Goal: Task Accomplishment & Management: Manage account settings

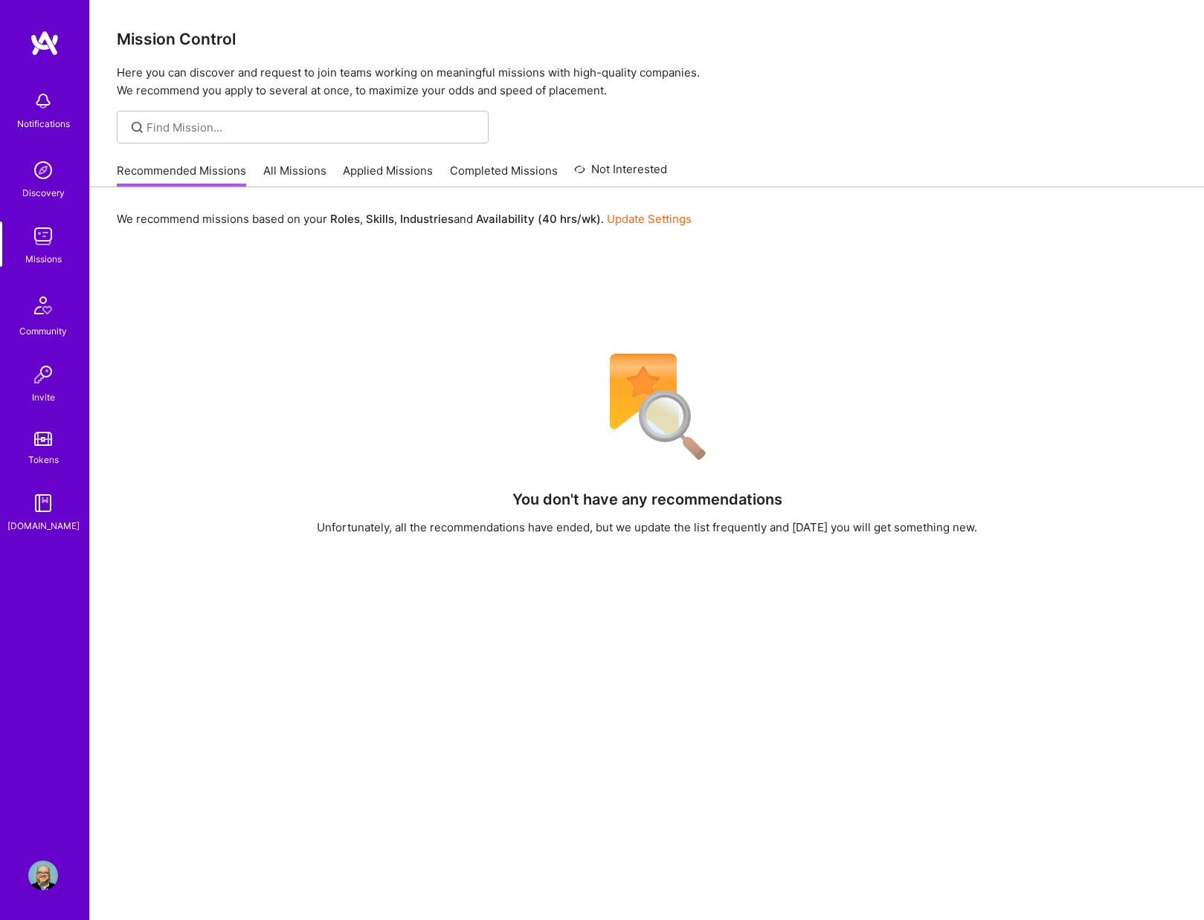
click at [46, 868] on img at bounding box center [43, 876] width 30 height 30
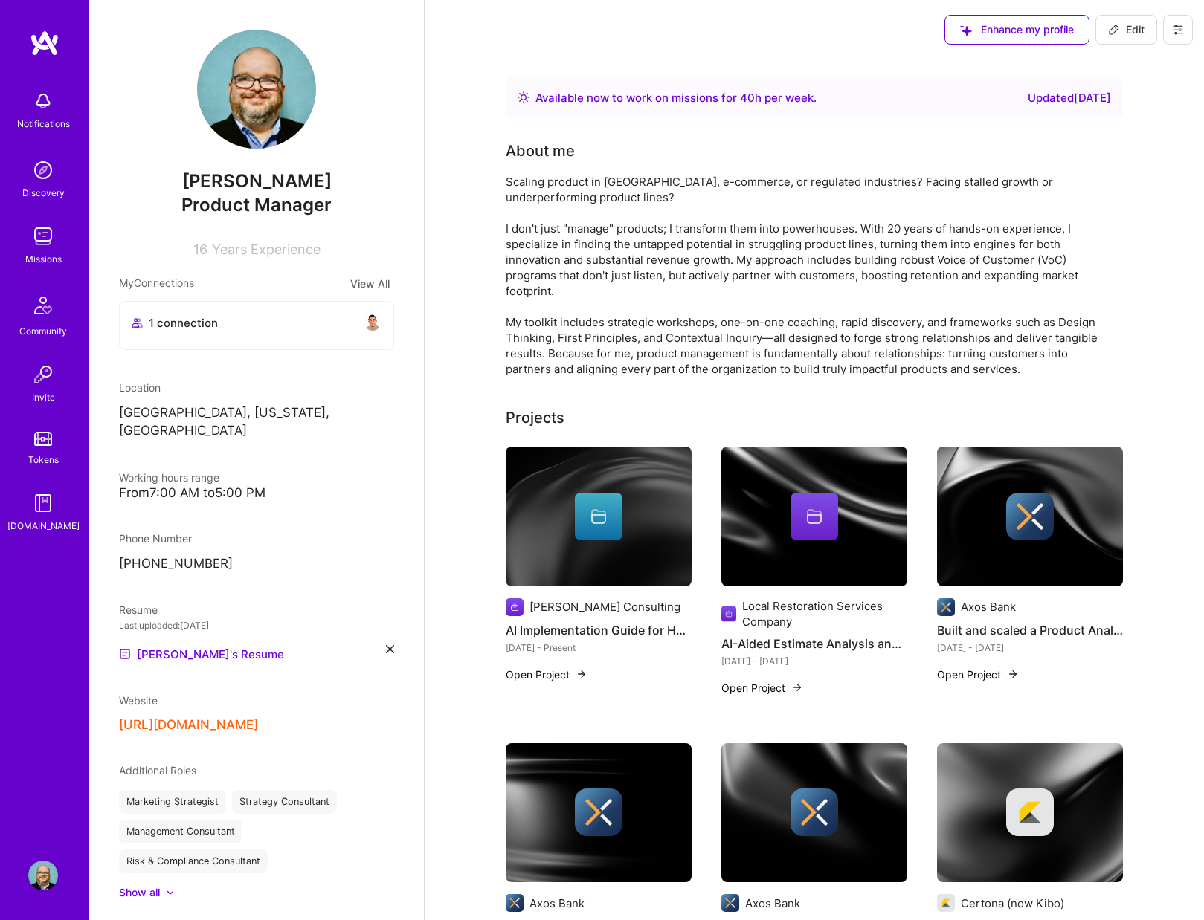
click at [45, 170] on img at bounding box center [43, 170] width 30 height 30
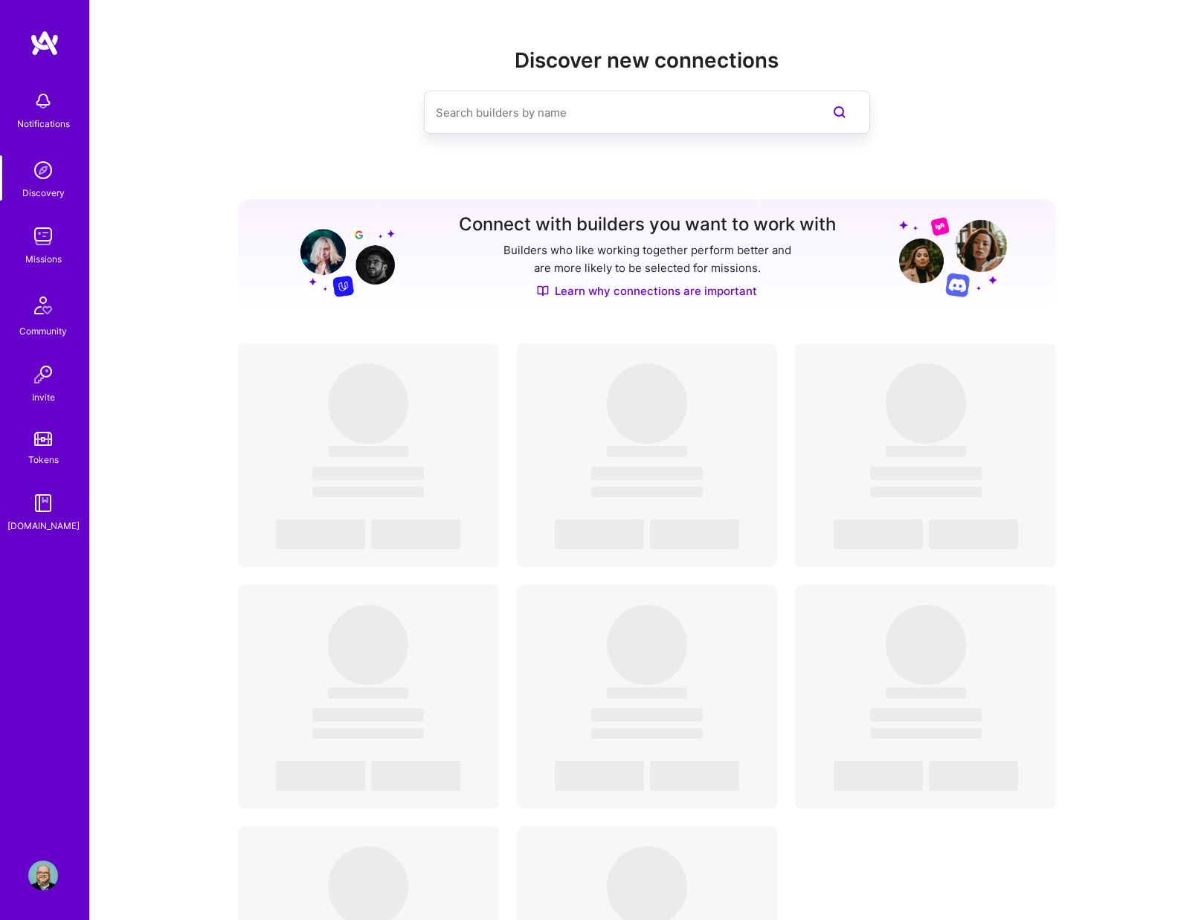
click at [45, 238] on img at bounding box center [43, 237] width 30 height 30
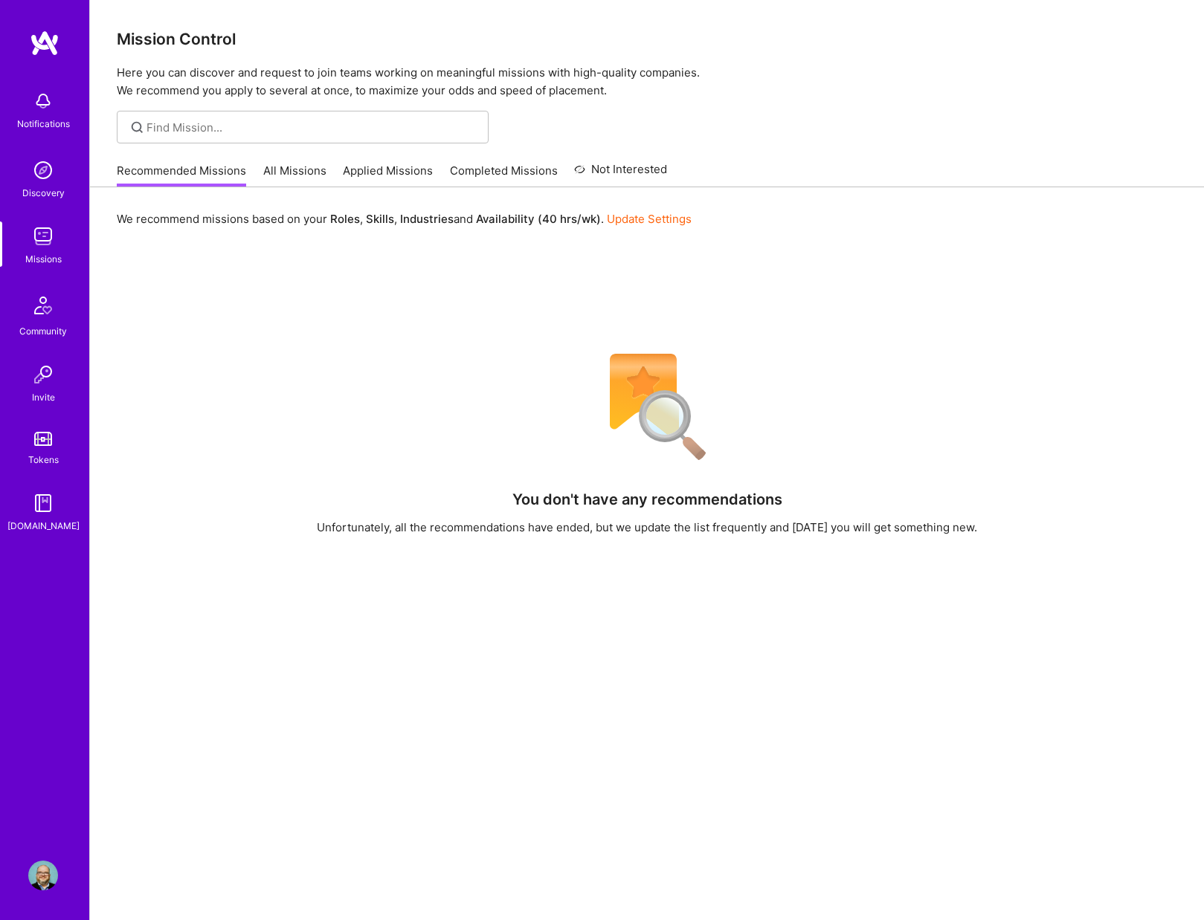
click at [275, 171] on link "All Missions" at bounding box center [294, 175] width 63 height 25
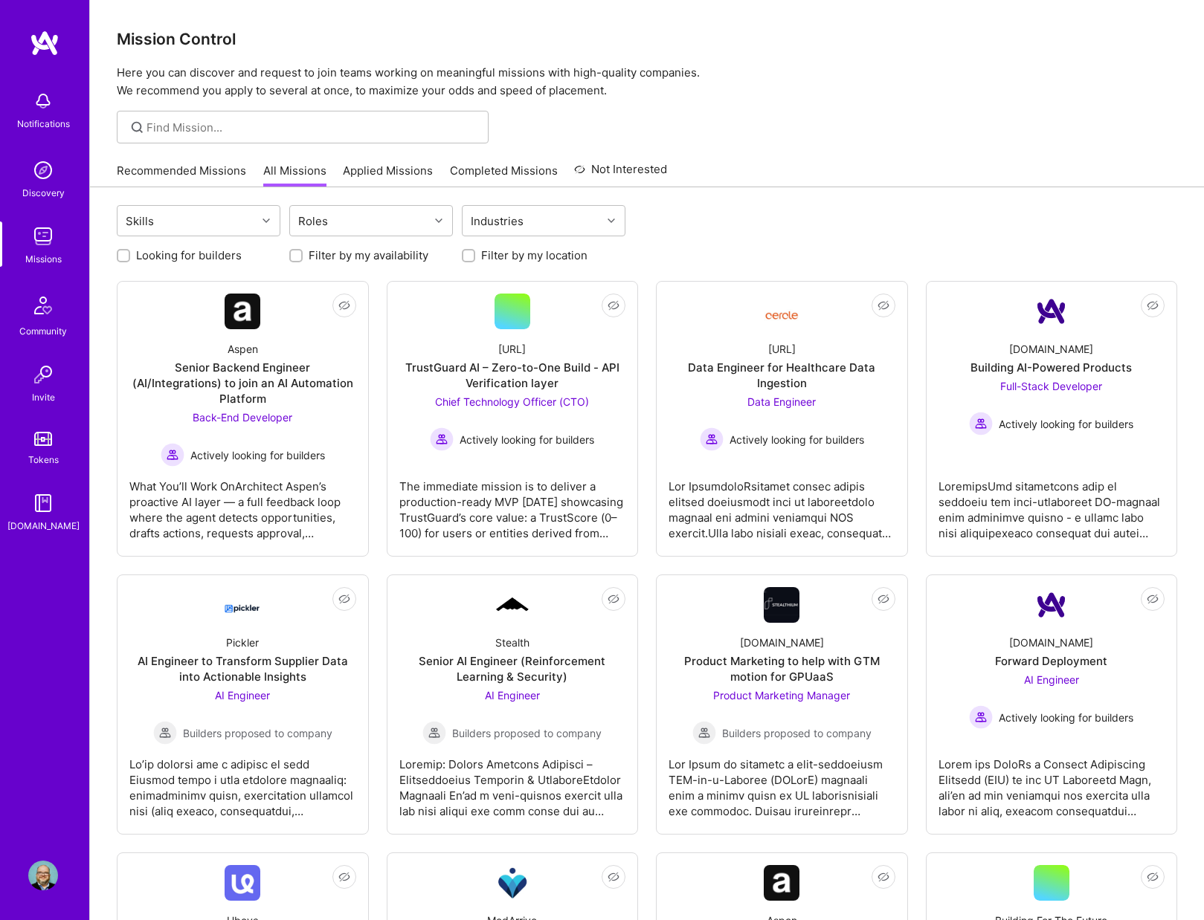
click at [407, 163] on link "Applied Missions" at bounding box center [388, 175] width 90 height 25
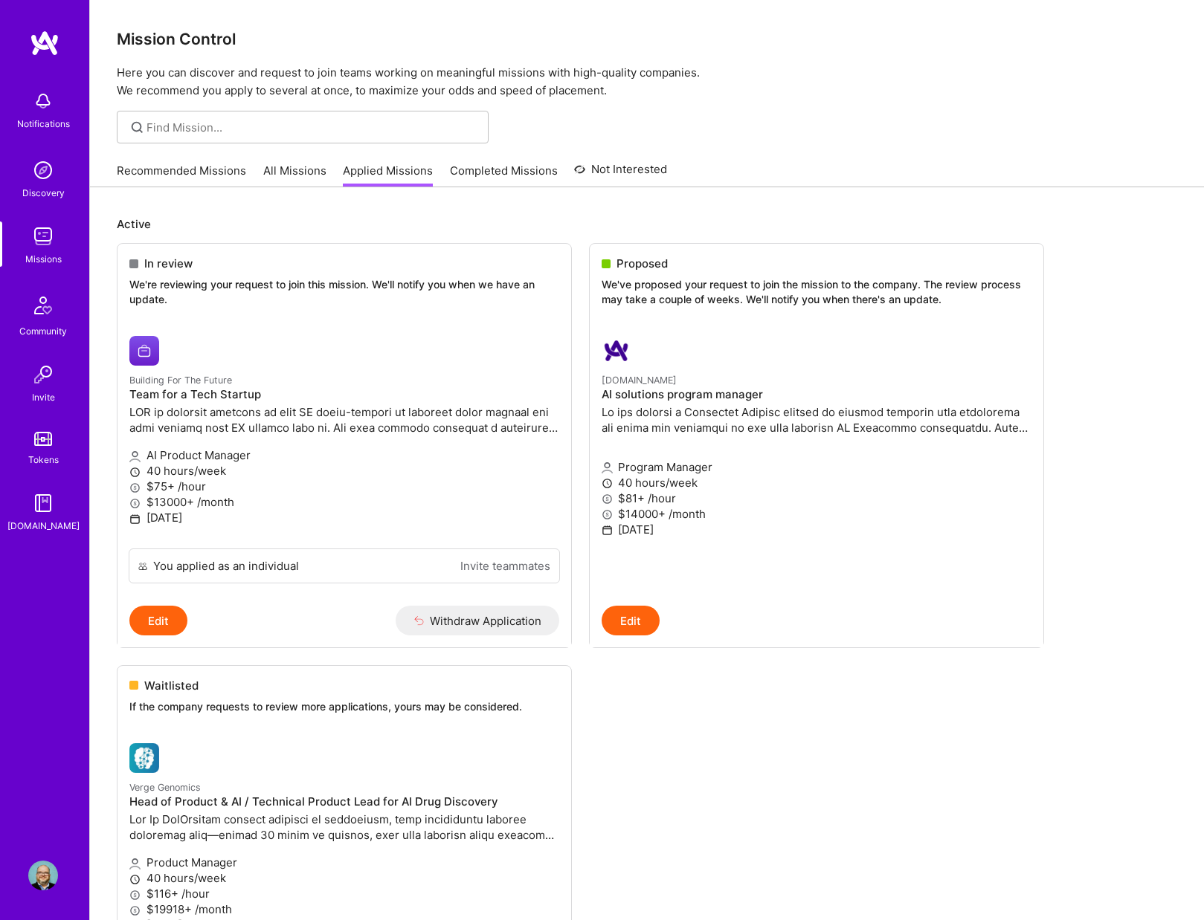
click at [488, 166] on link "Completed Missions" at bounding box center [504, 175] width 108 height 25
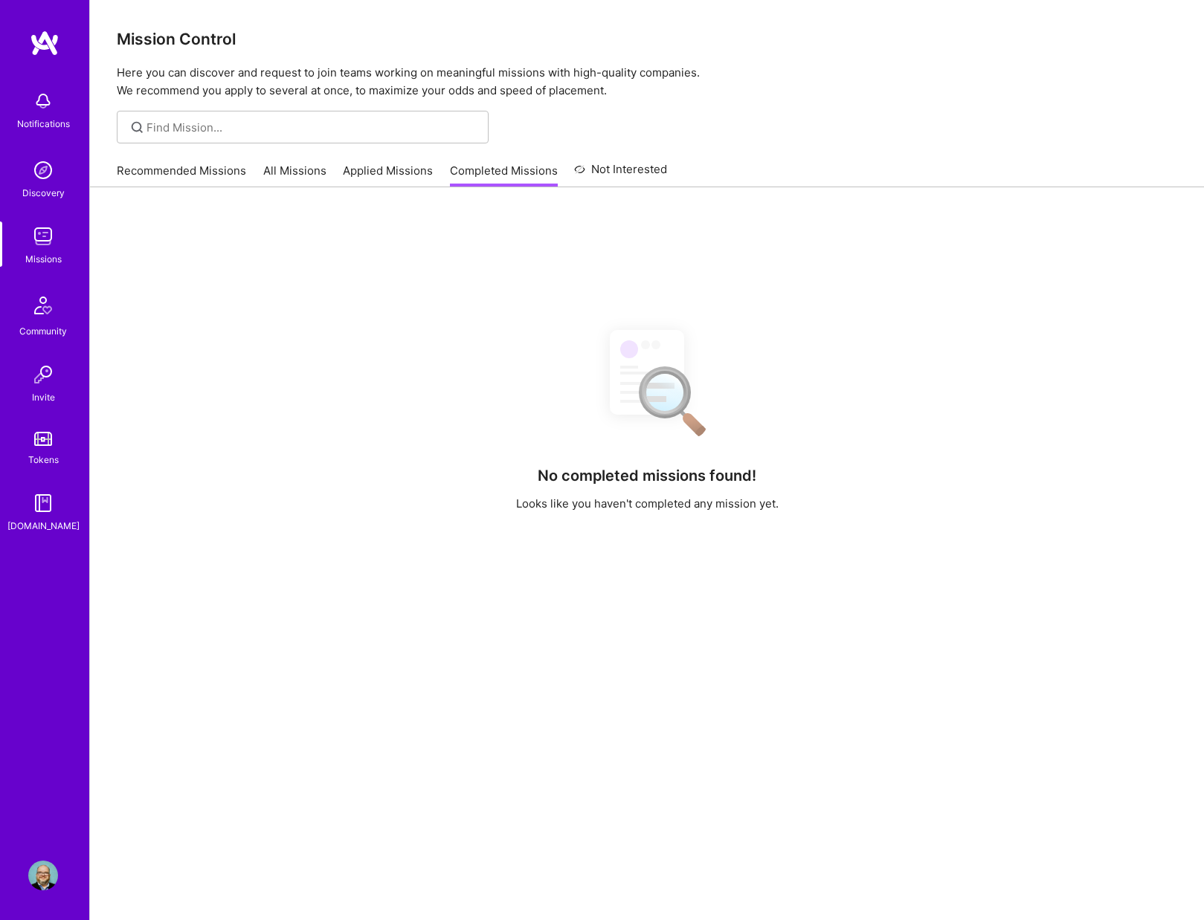
click at [628, 168] on link "Not Interested" at bounding box center [620, 174] width 93 height 27
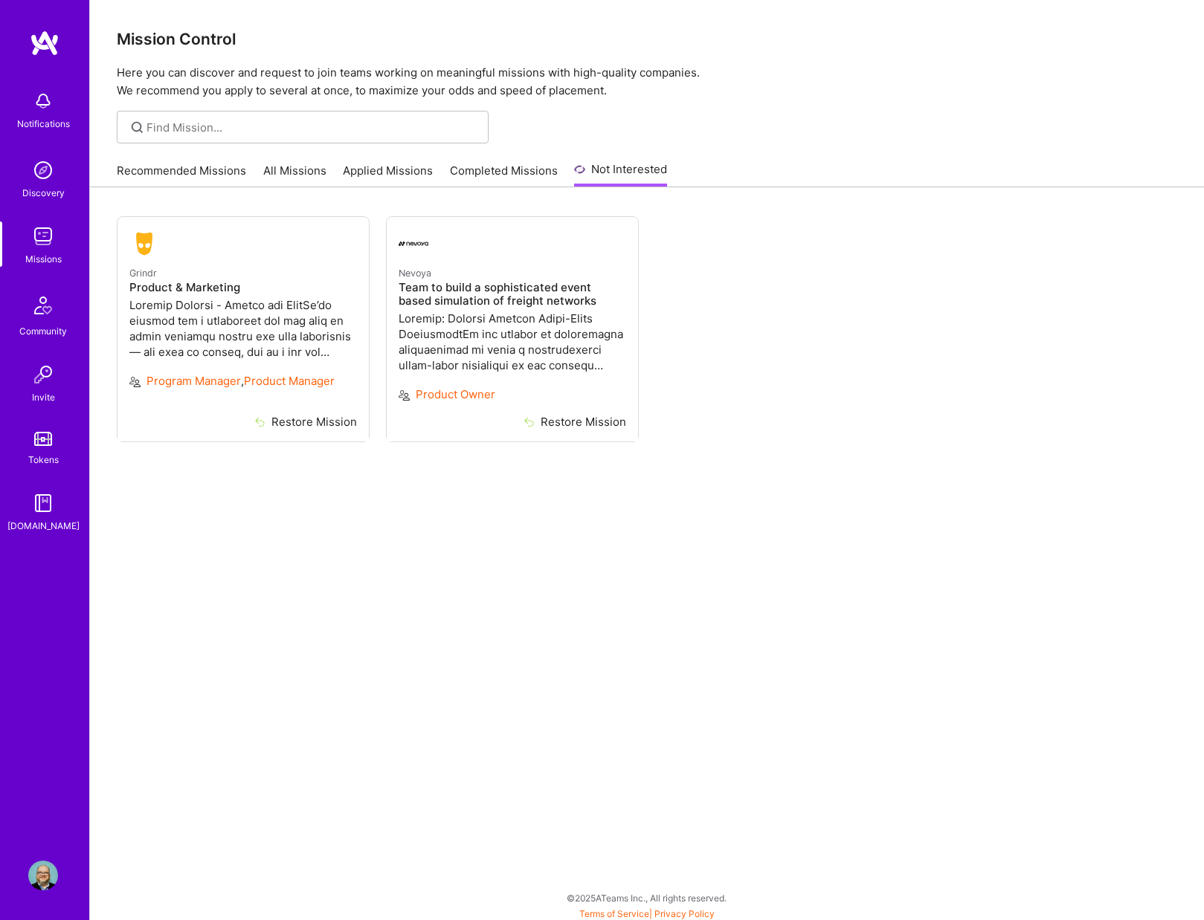
click at [48, 876] on img at bounding box center [43, 876] width 30 height 30
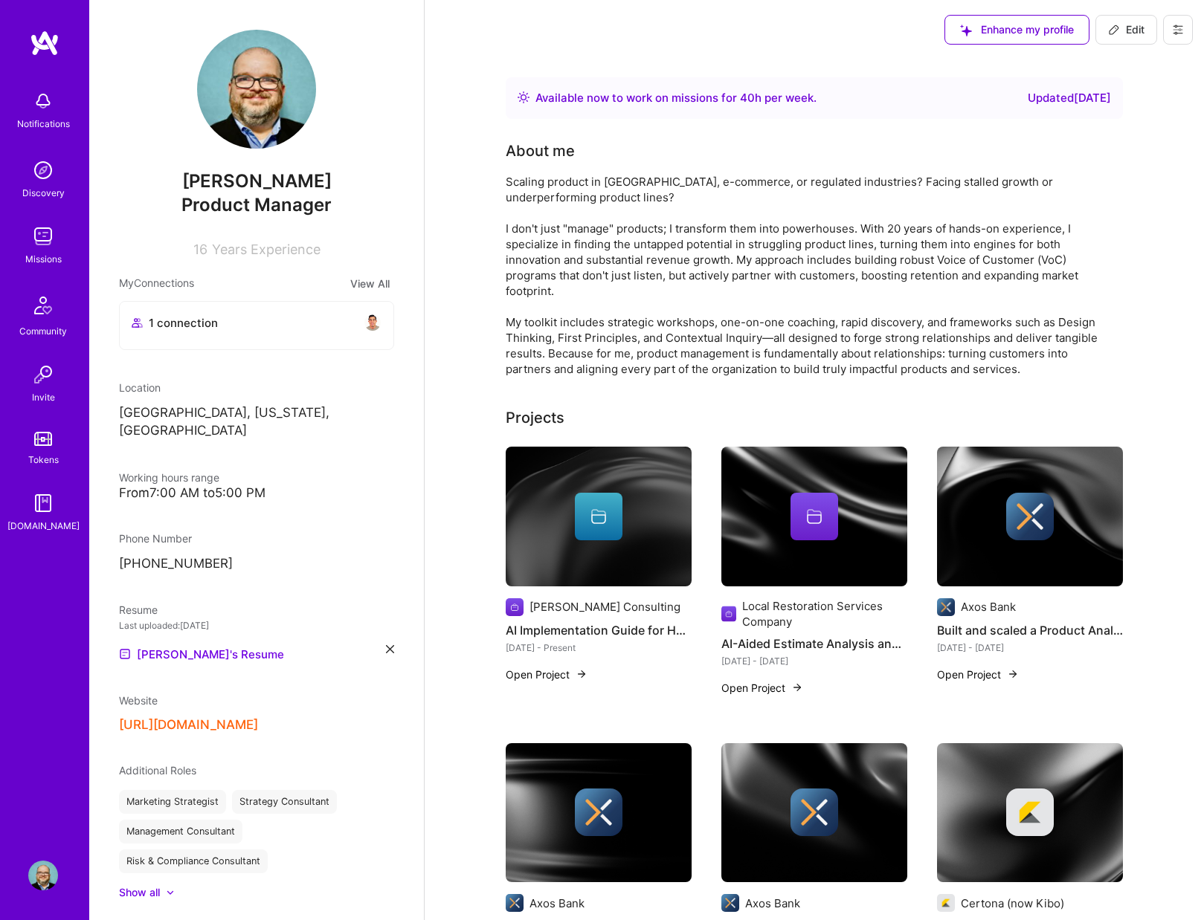
click at [42, 233] on img at bounding box center [43, 237] width 30 height 30
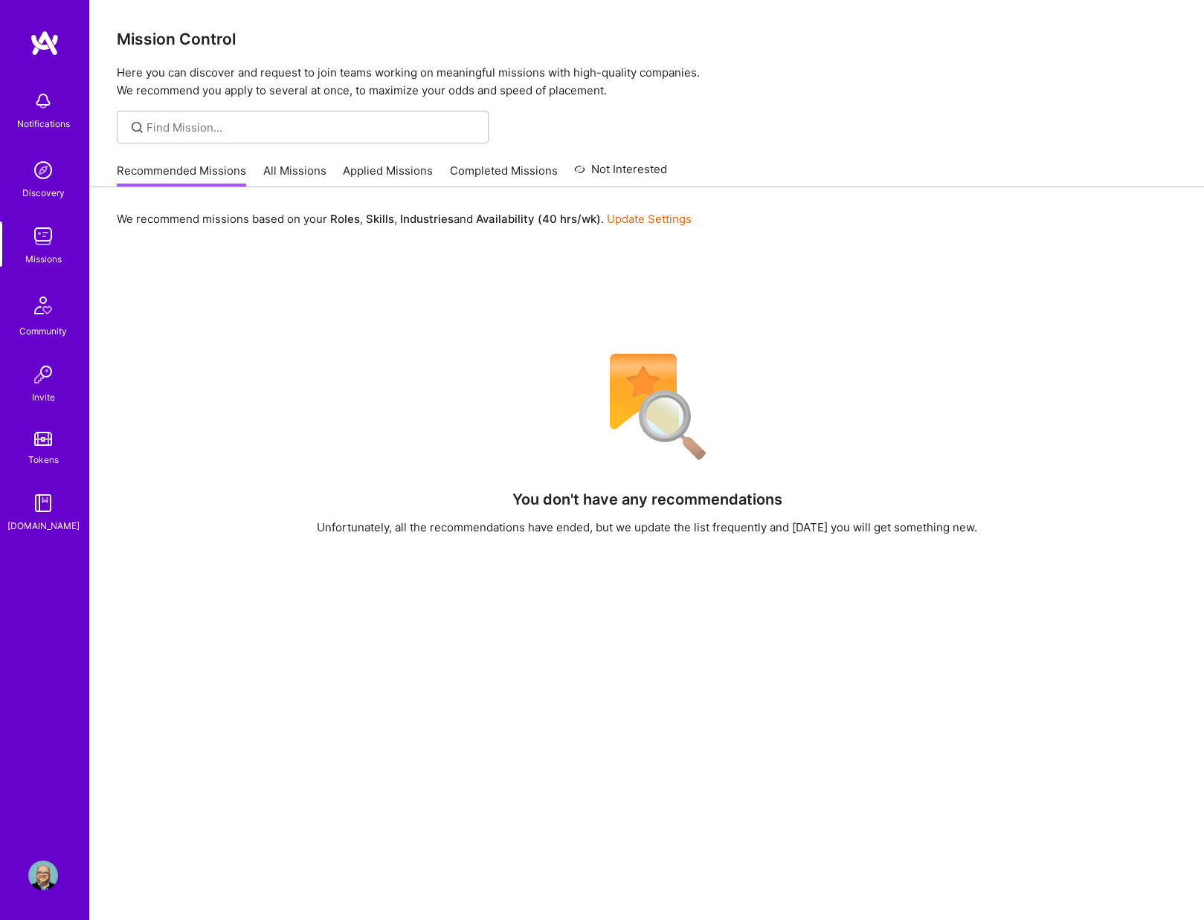
click at [46, 878] on img at bounding box center [43, 876] width 30 height 30
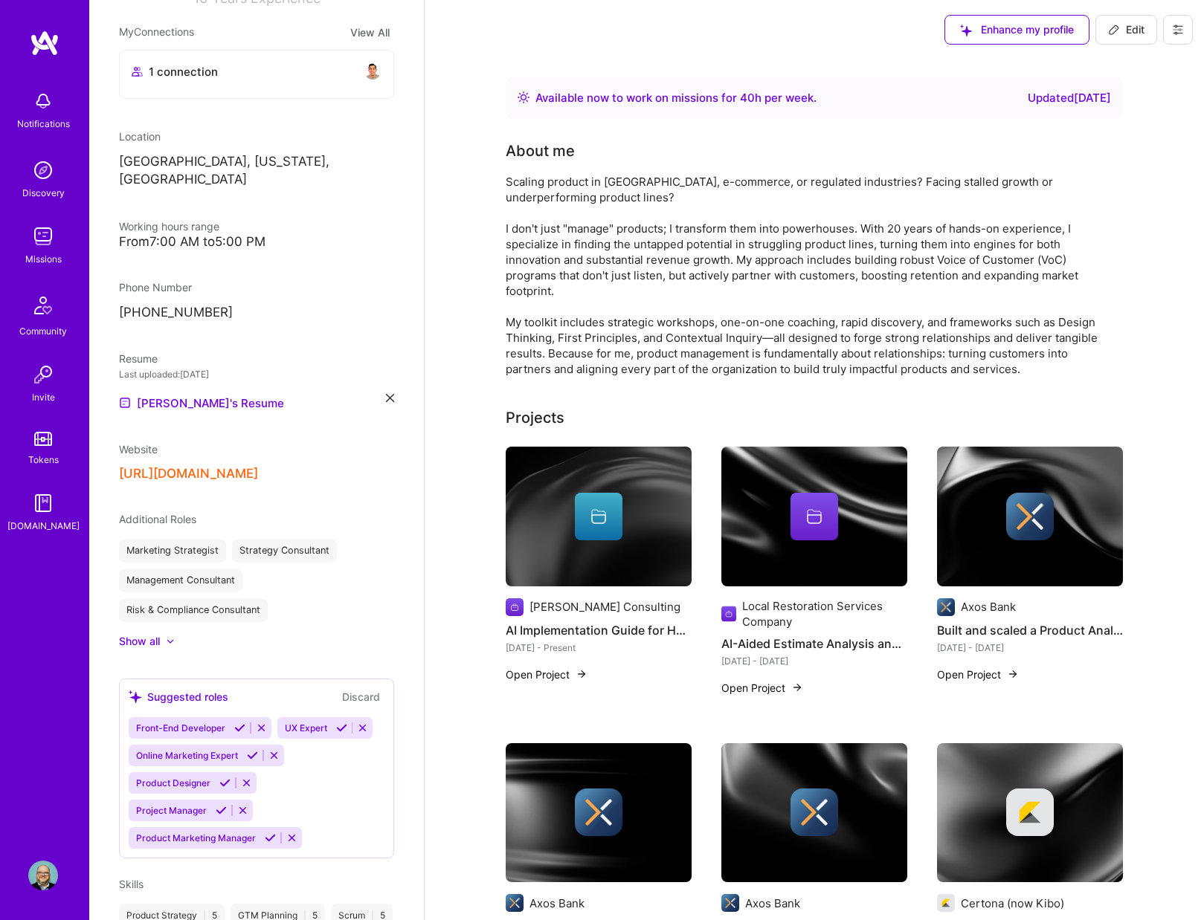
scroll to position [357, 0]
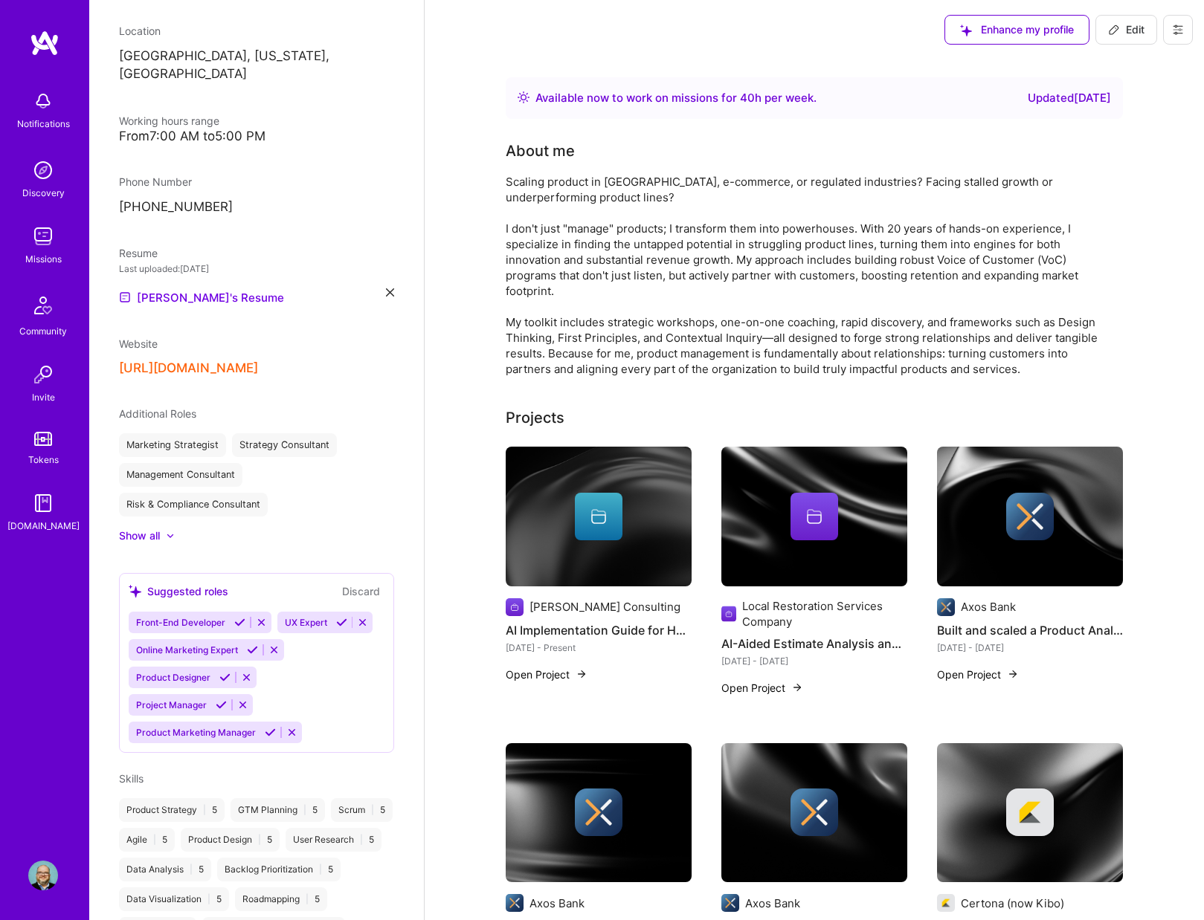
click at [258, 617] on icon at bounding box center [261, 622] width 11 height 11
click at [214, 727] on span "Product Marketing Manager" at bounding box center [196, 732] width 120 height 11
click at [222, 700] on icon at bounding box center [221, 705] width 11 height 11
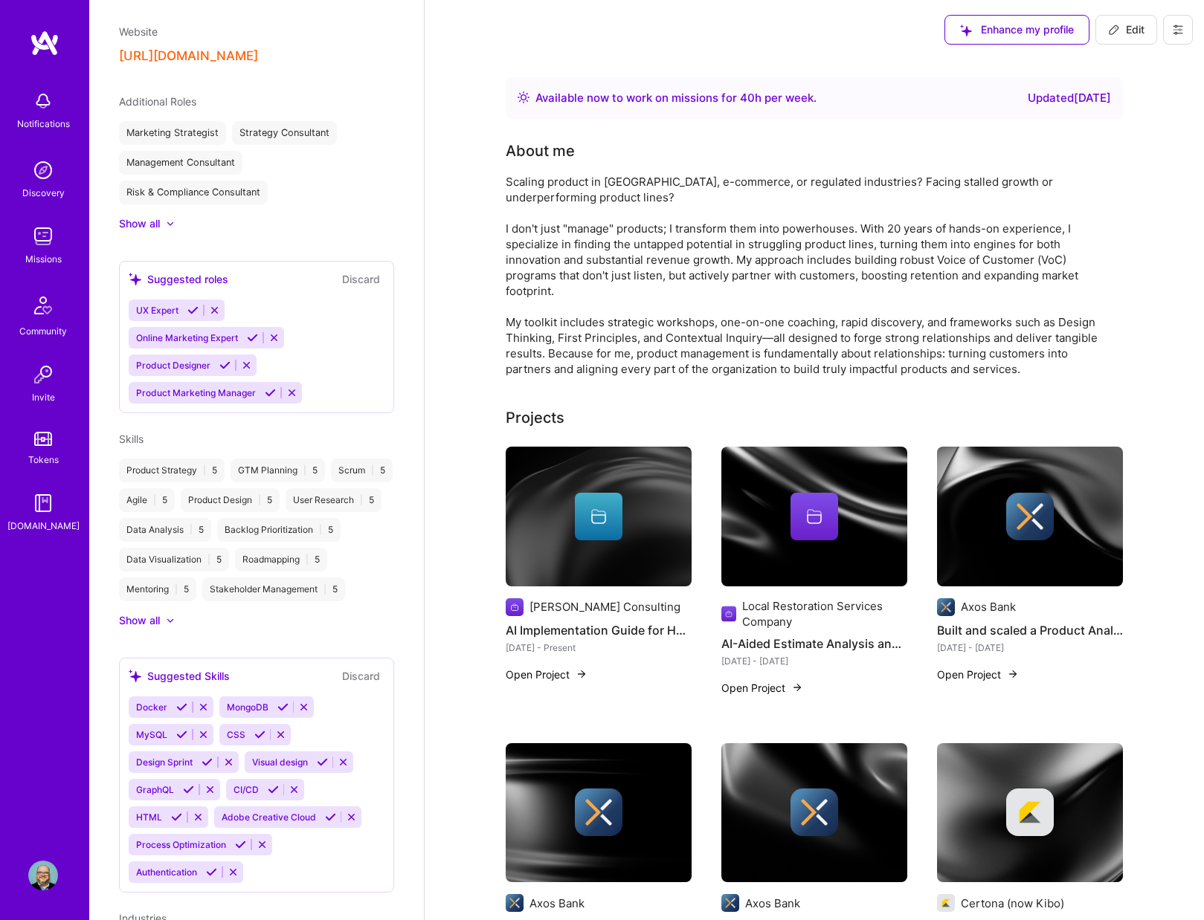
scroll to position [775, 0]
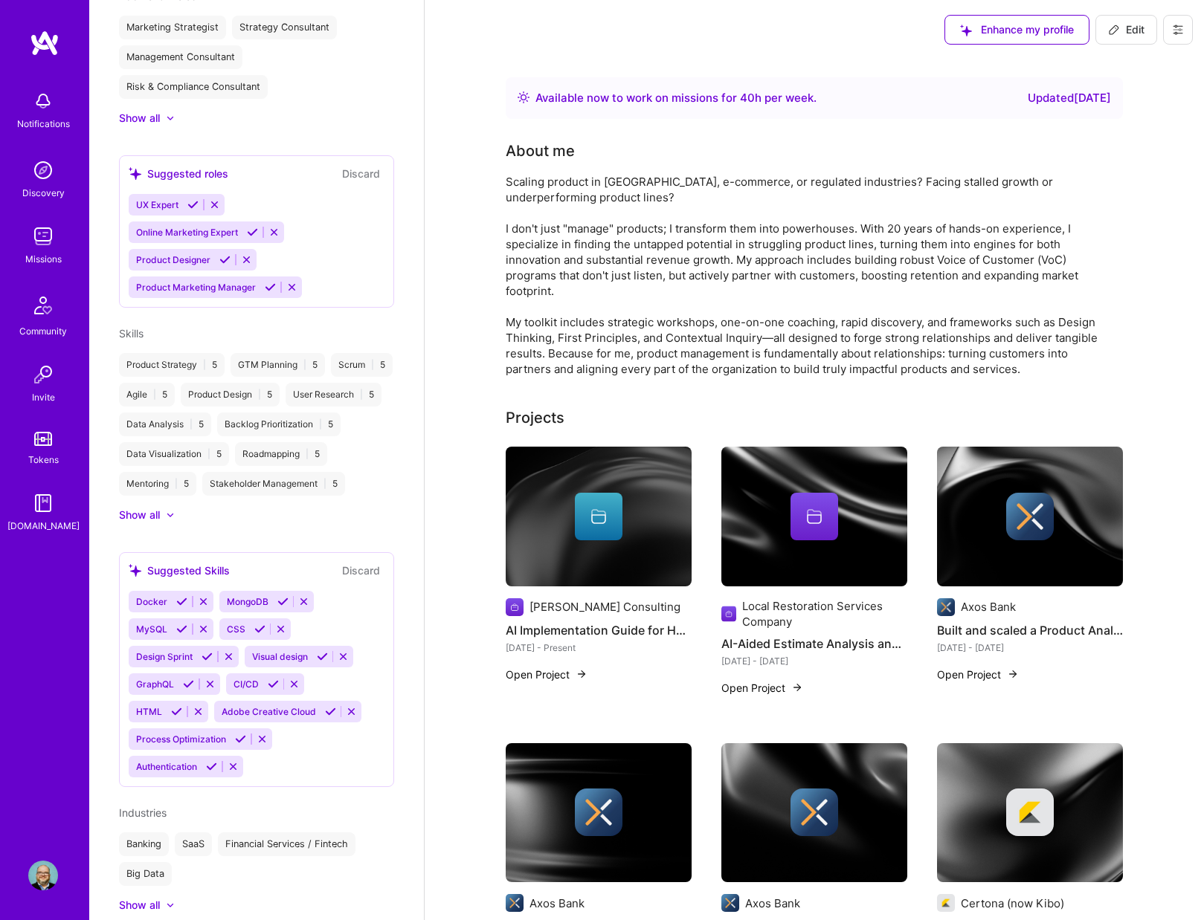
click at [238, 745] on icon at bounding box center [240, 739] width 11 height 11
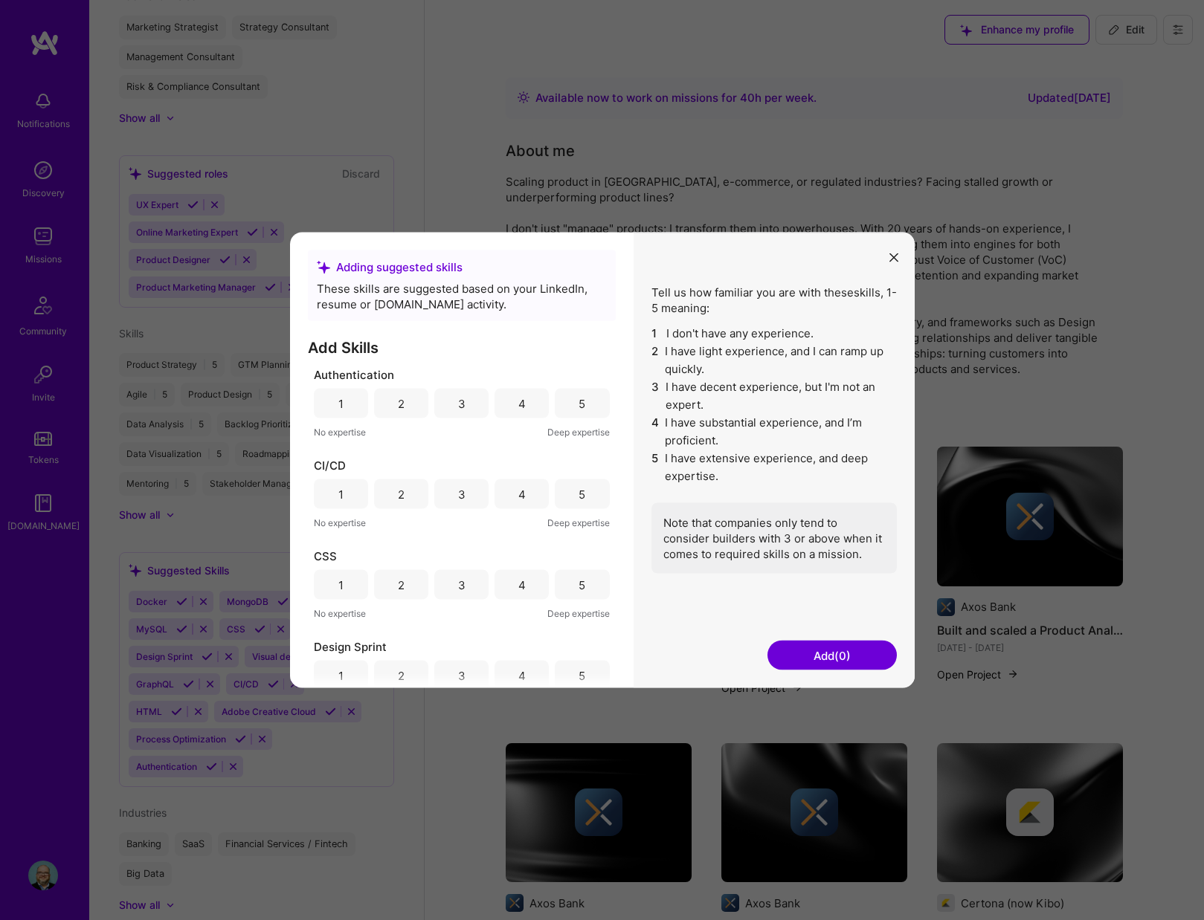
scroll to position [89, 0]
click at [448, 405] on div "3" at bounding box center [461, 407] width 54 height 30
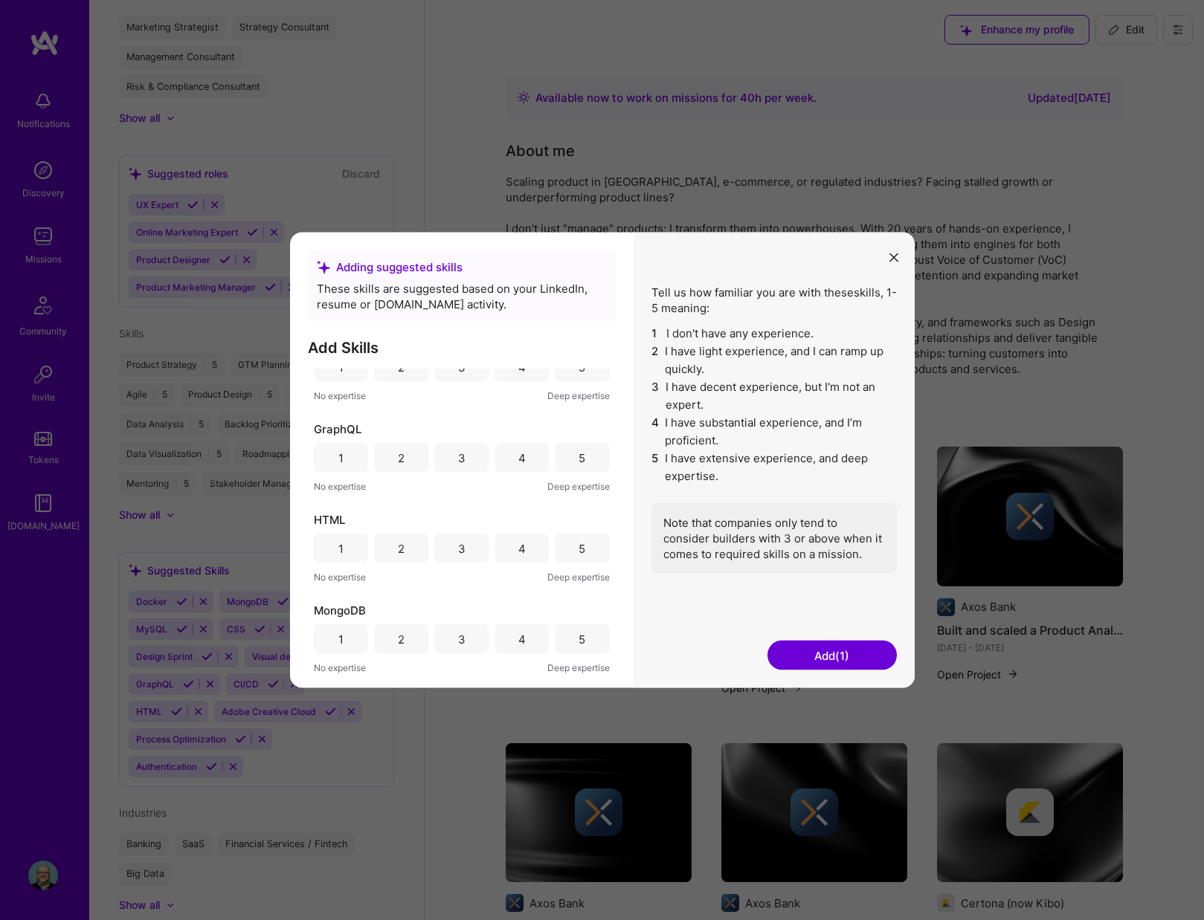
scroll to position [491, 0]
click at [536, 559] on div "4" at bounding box center [521, 549] width 54 height 30
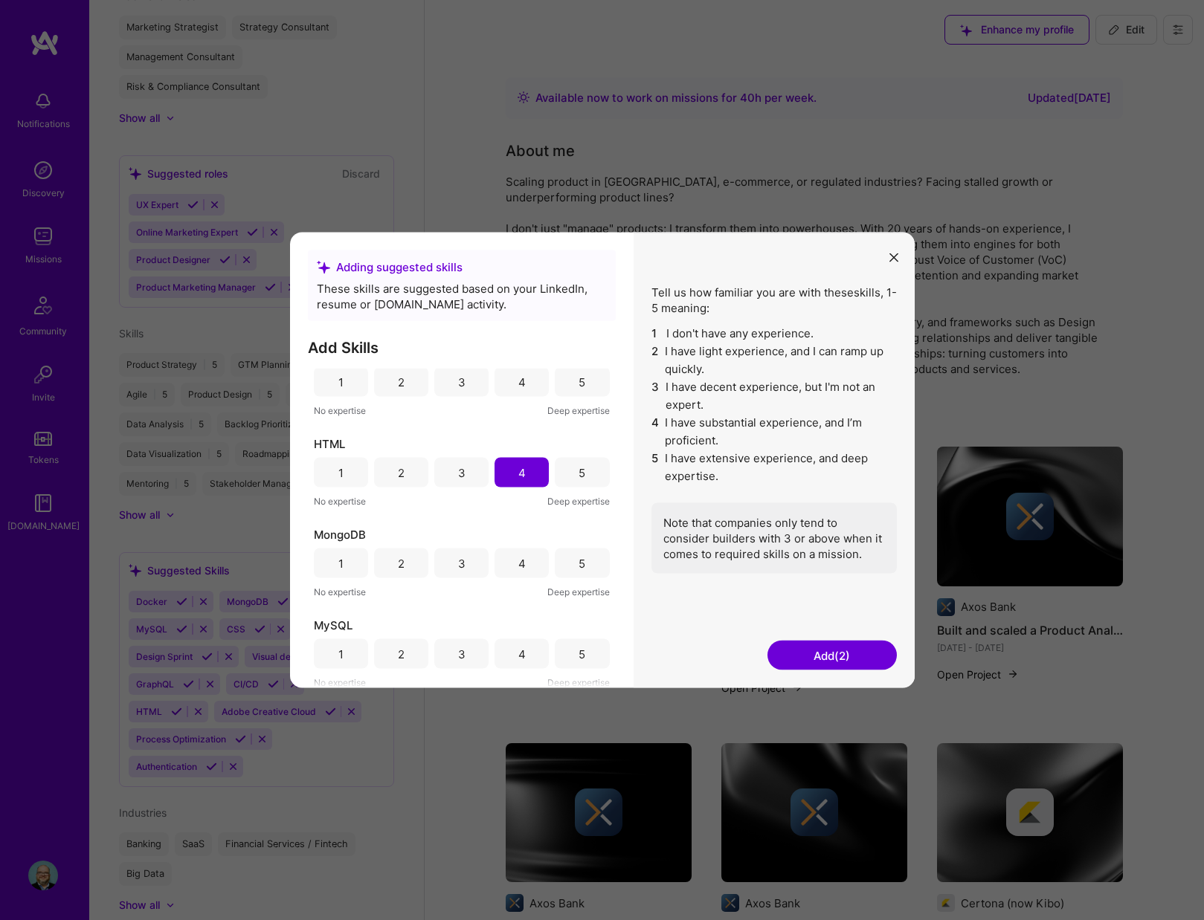
scroll to position [564, 0]
click at [471, 471] on div "3" at bounding box center [461, 476] width 54 height 30
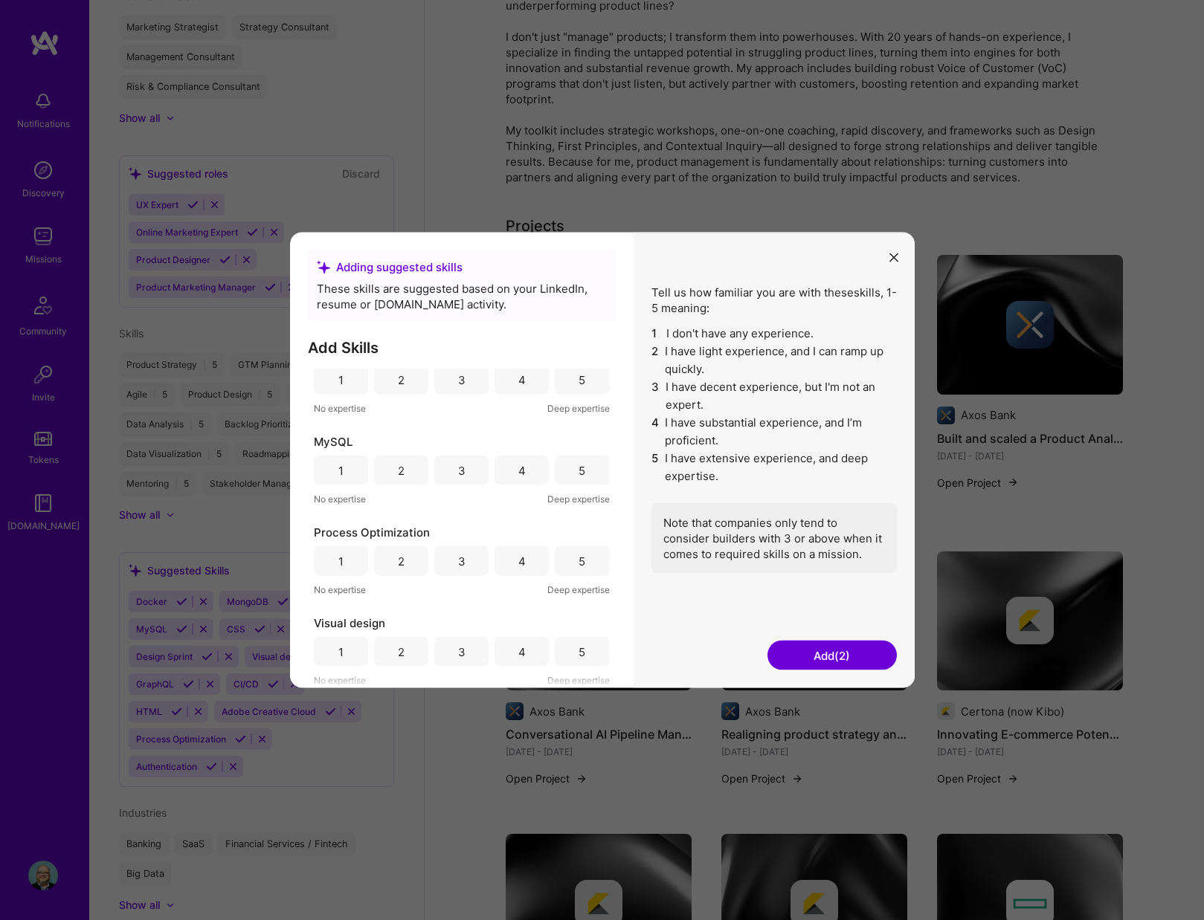
scroll to position [198, 0]
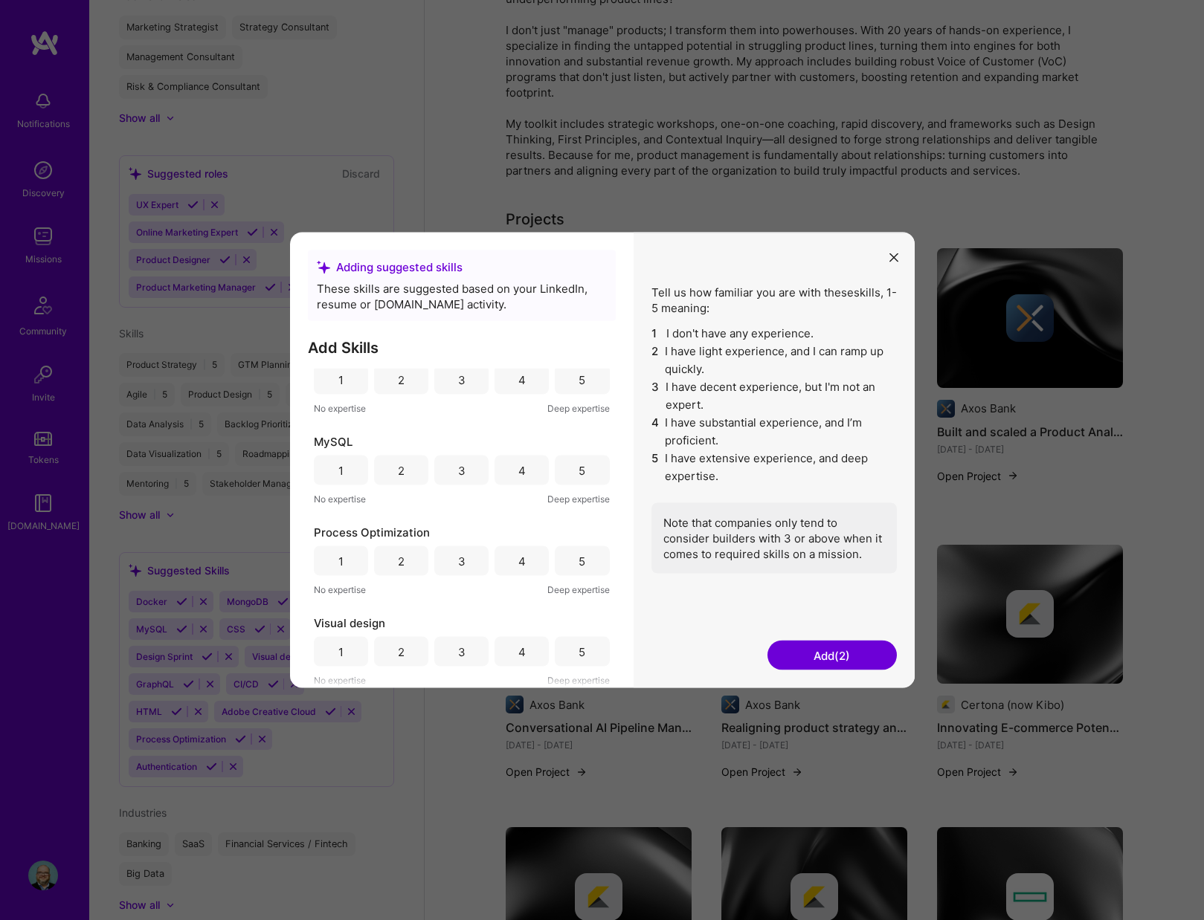
click at [518, 559] on div "4" at bounding box center [521, 561] width 7 height 16
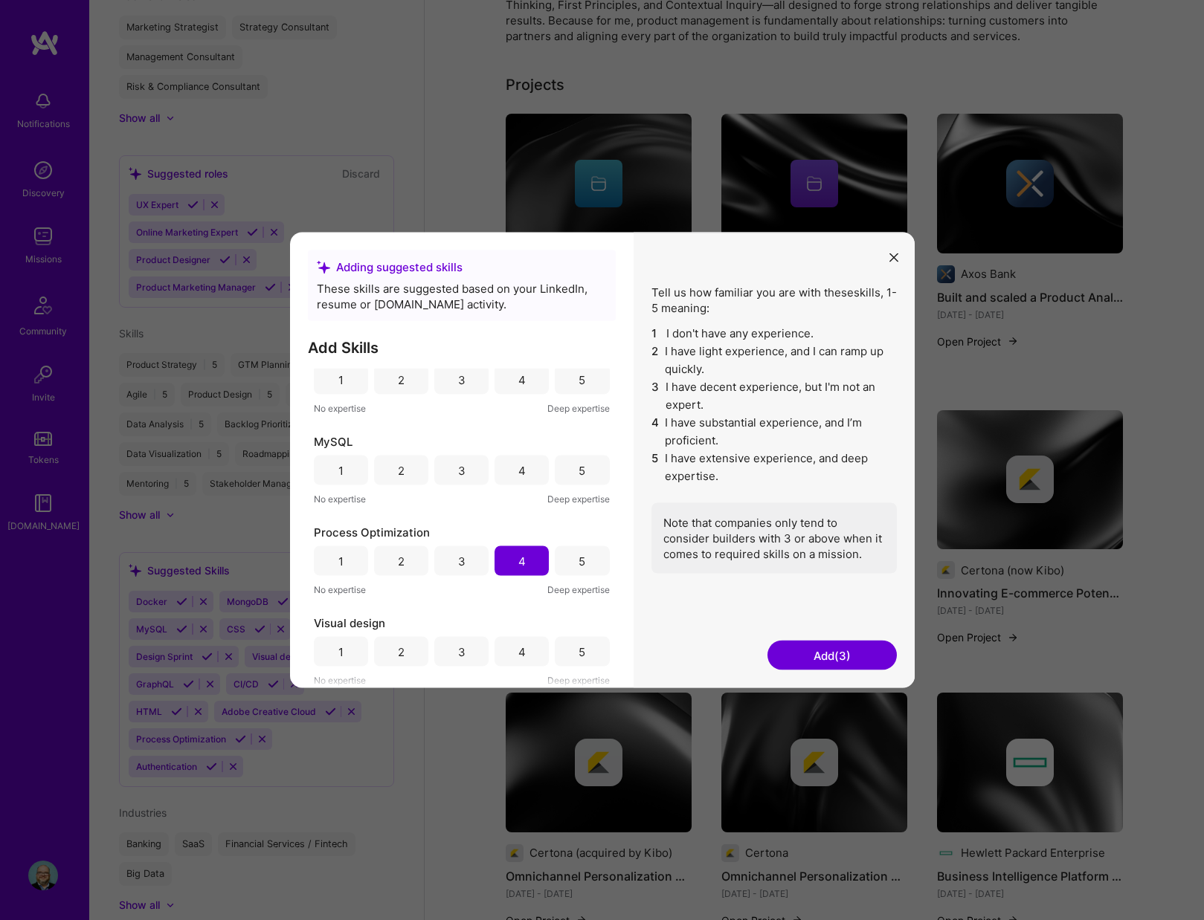
scroll to position [344, 0]
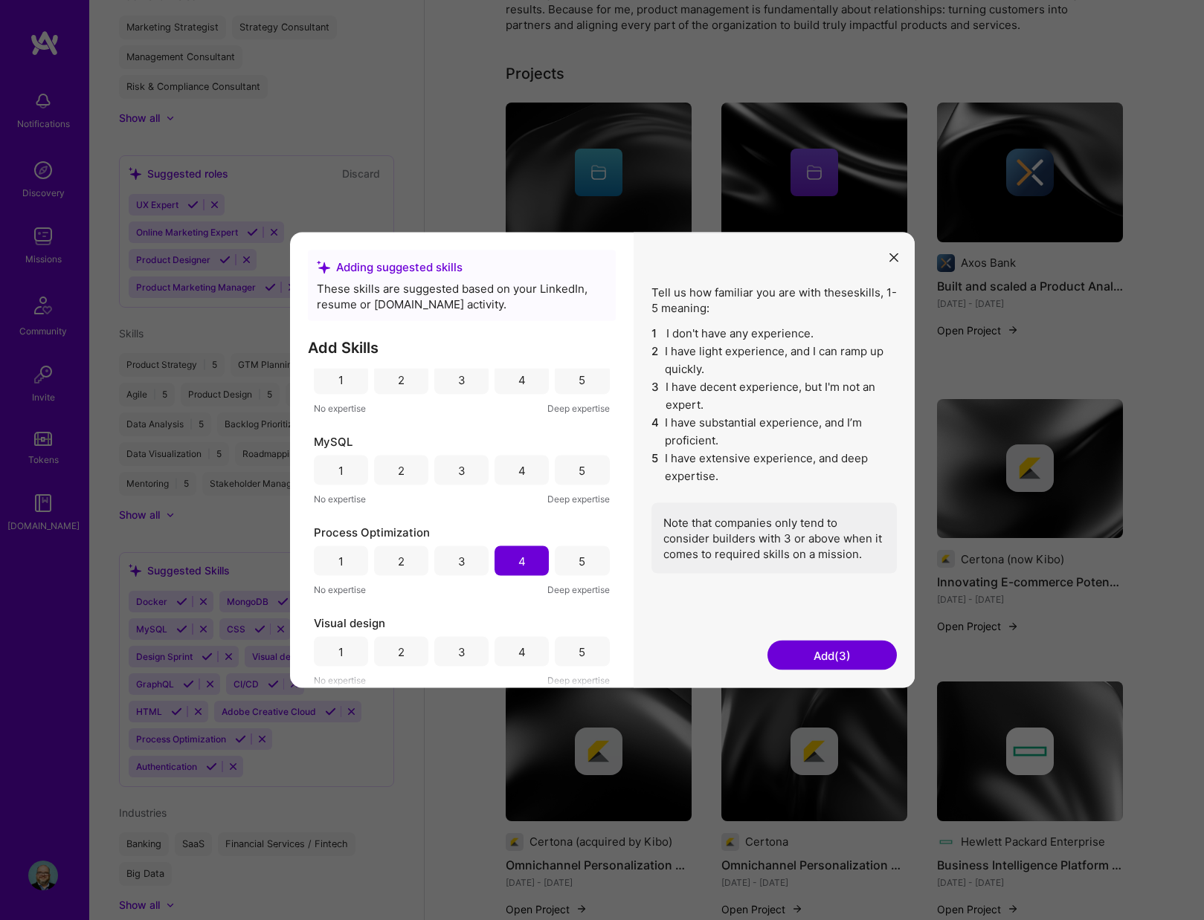
click at [818, 655] on button "Add (3)" at bounding box center [831, 656] width 129 height 30
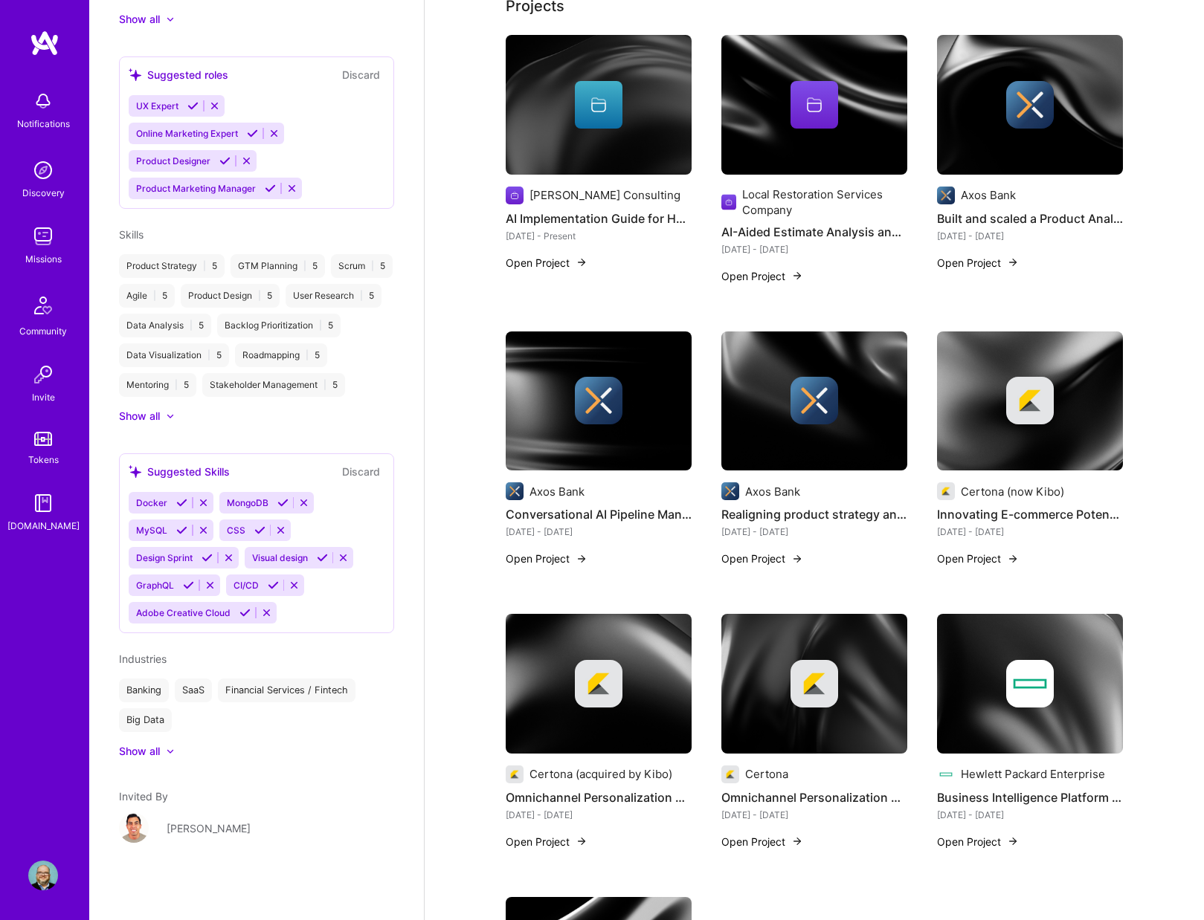
scroll to position [434, 0]
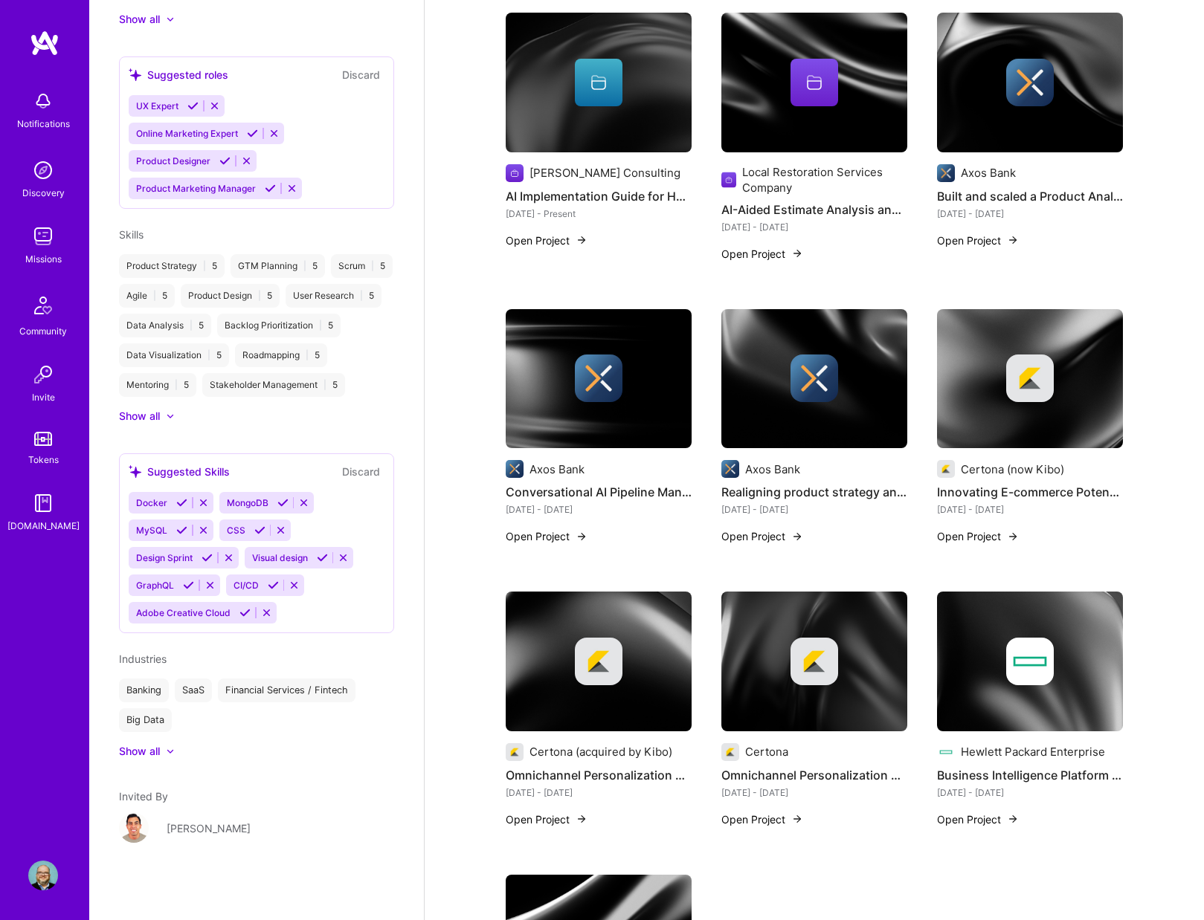
click at [136, 750] on div "Show all" at bounding box center [139, 751] width 41 height 15
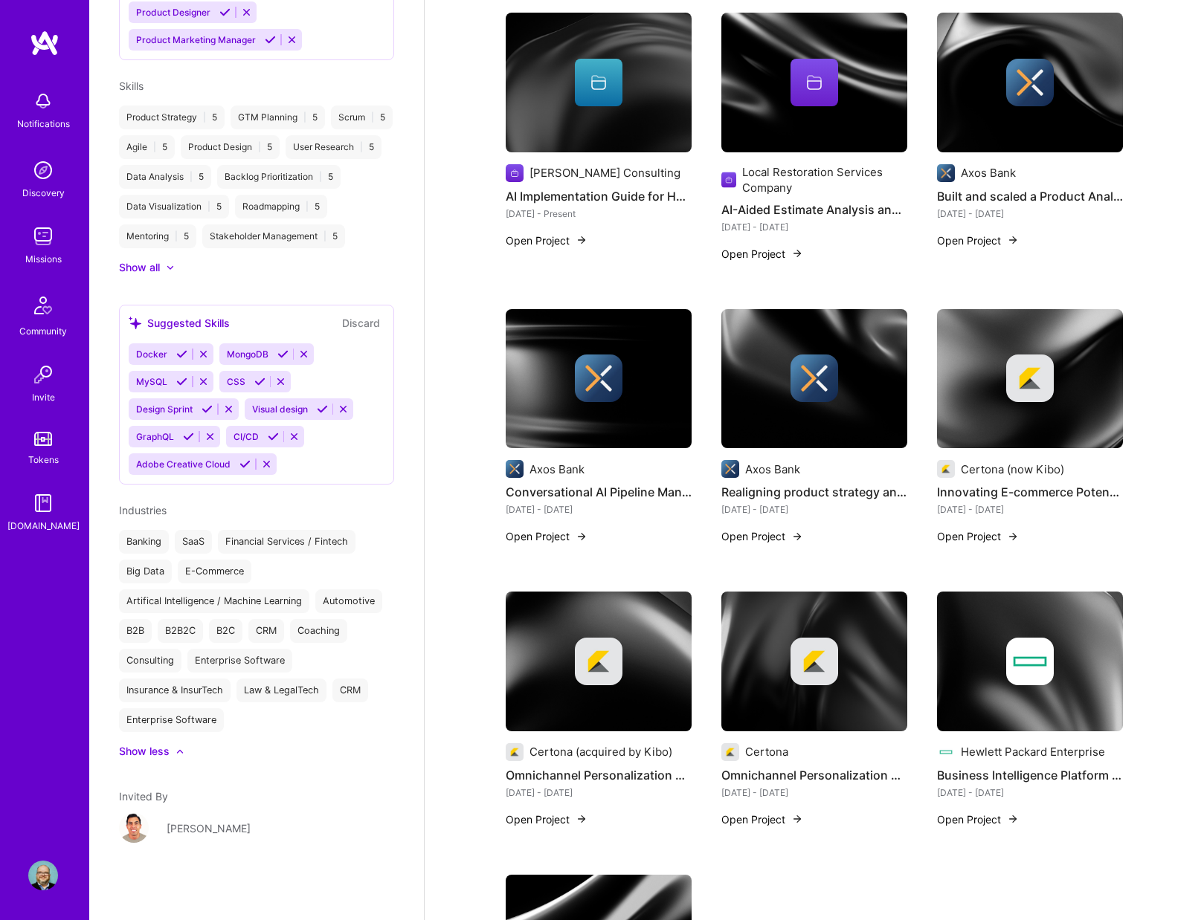
scroll to position [1034, 0]
click at [365, 322] on button "Discard" at bounding box center [360, 322] width 47 height 17
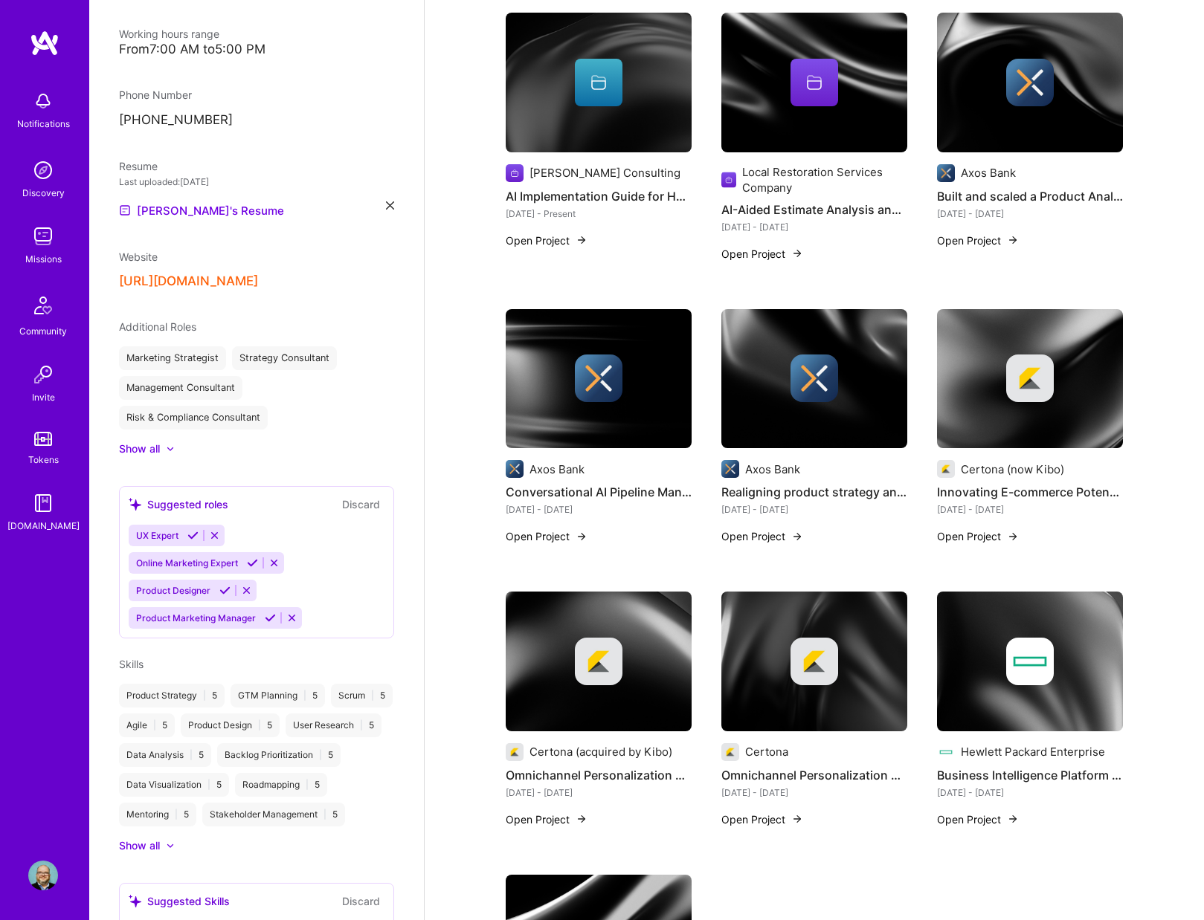
scroll to position [465, 0]
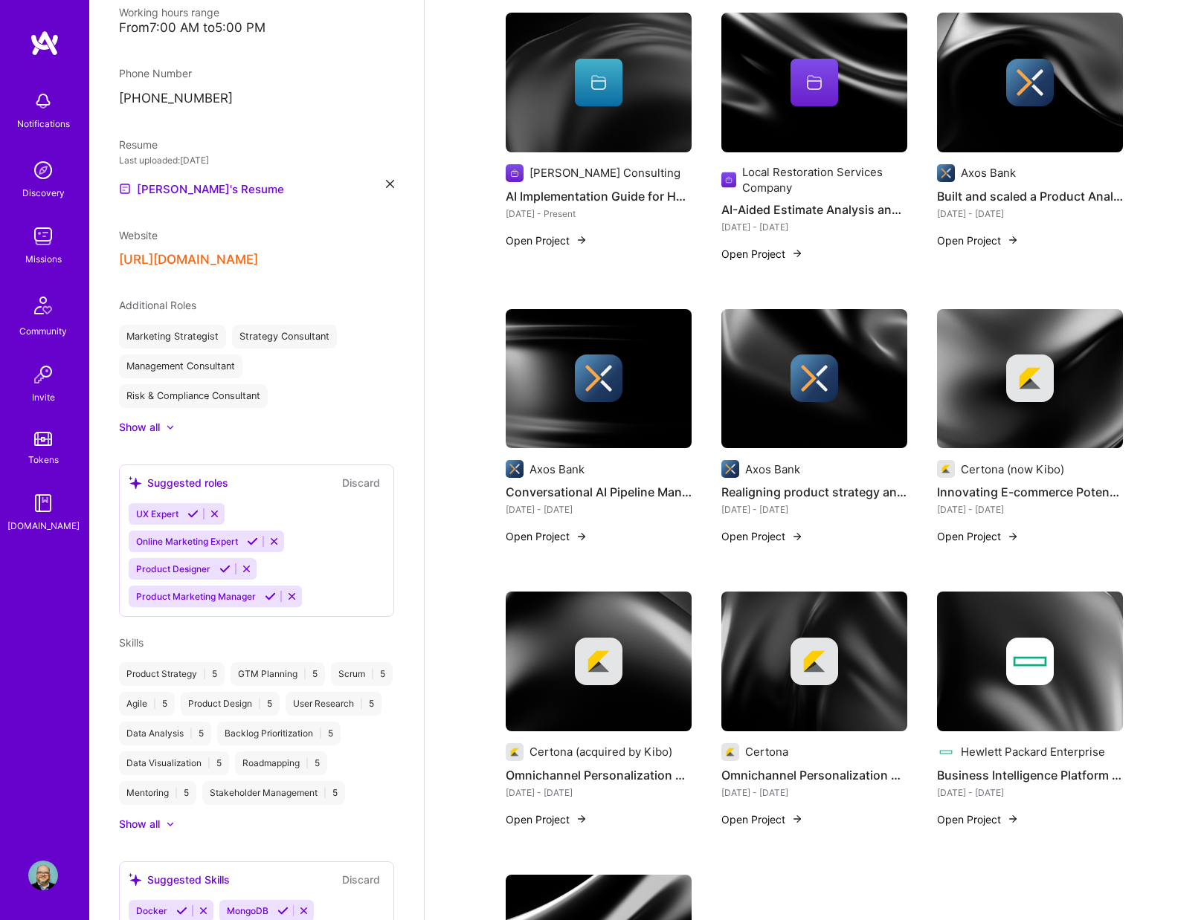
click at [265, 591] on icon at bounding box center [270, 596] width 11 height 11
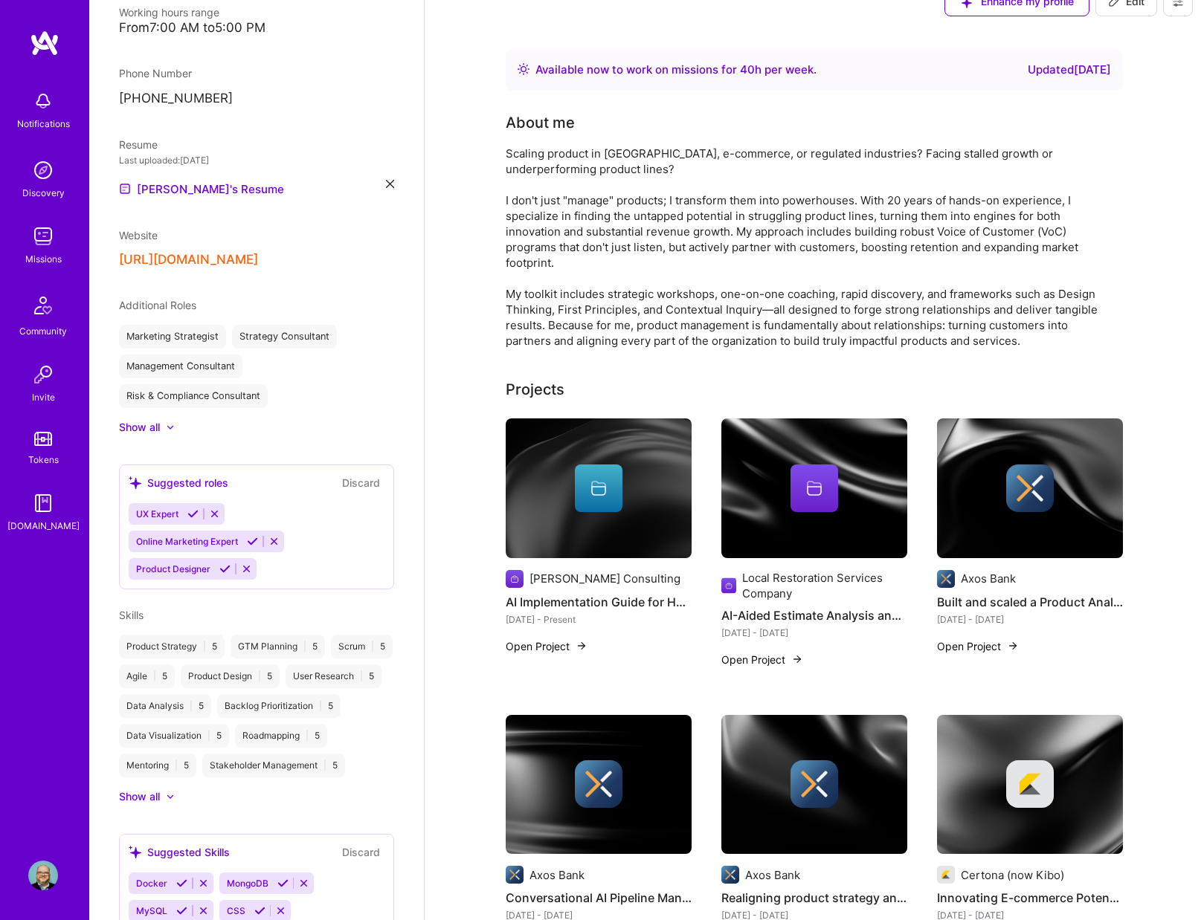
scroll to position [0, 0]
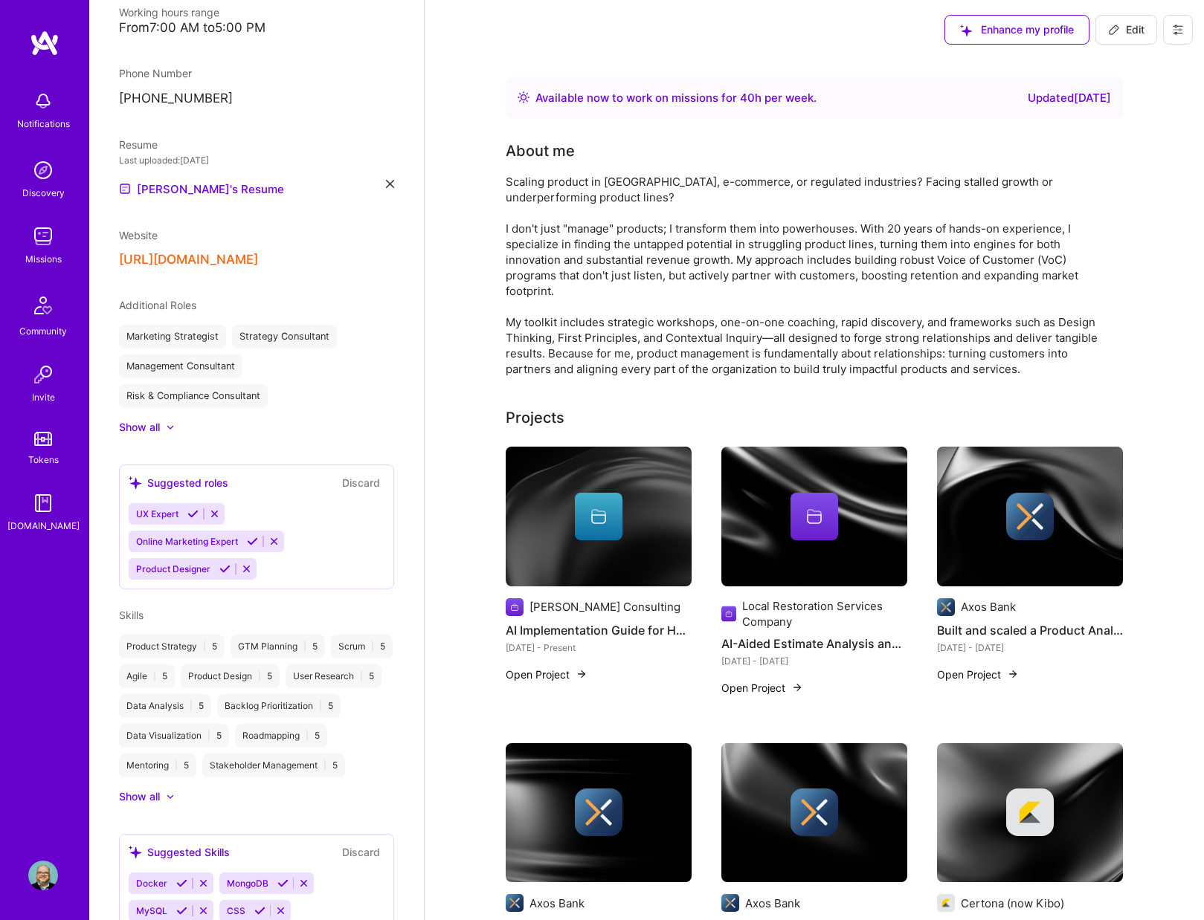
click at [41, 242] on img at bounding box center [43, 237] width 30 height 30
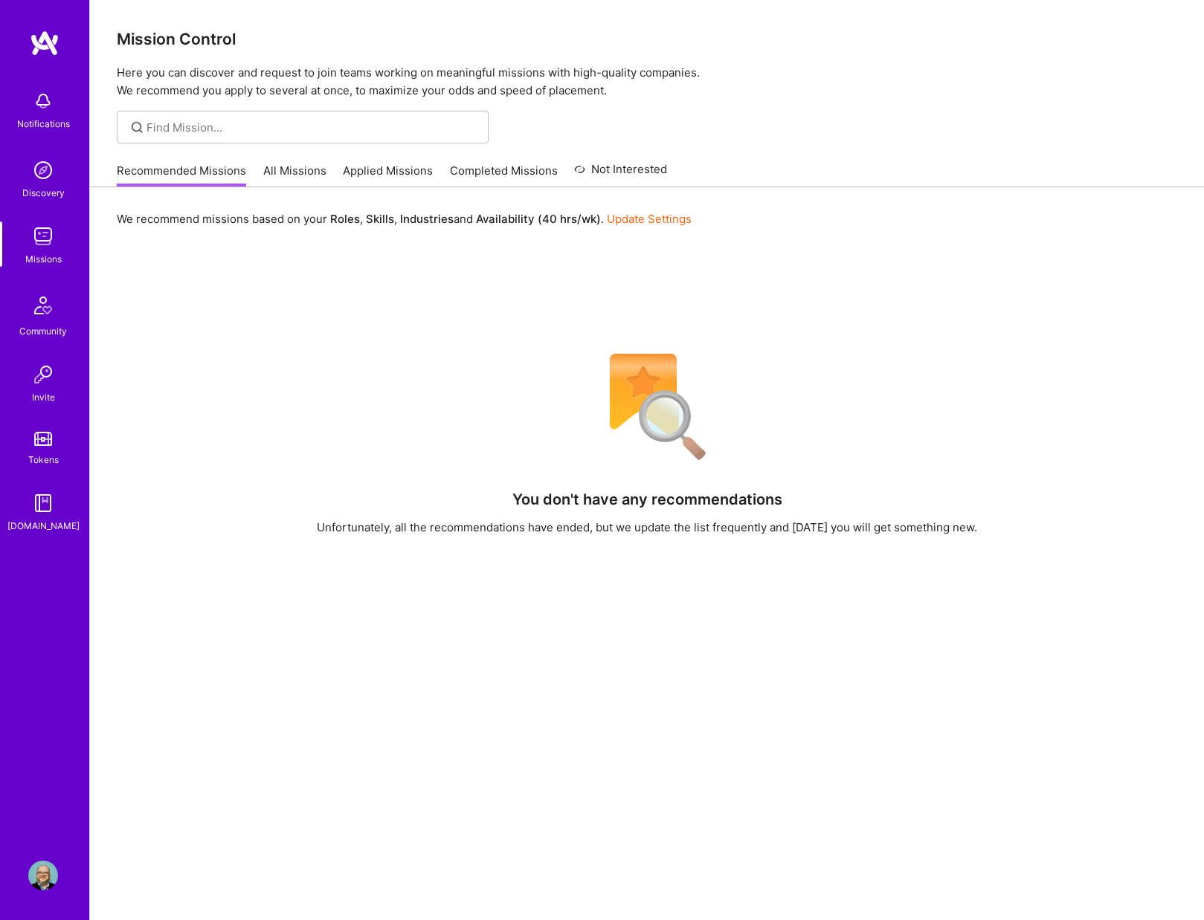
click at [598, 170] on link "Not Interested" at bounding box center [620, 174] width 93 height 27
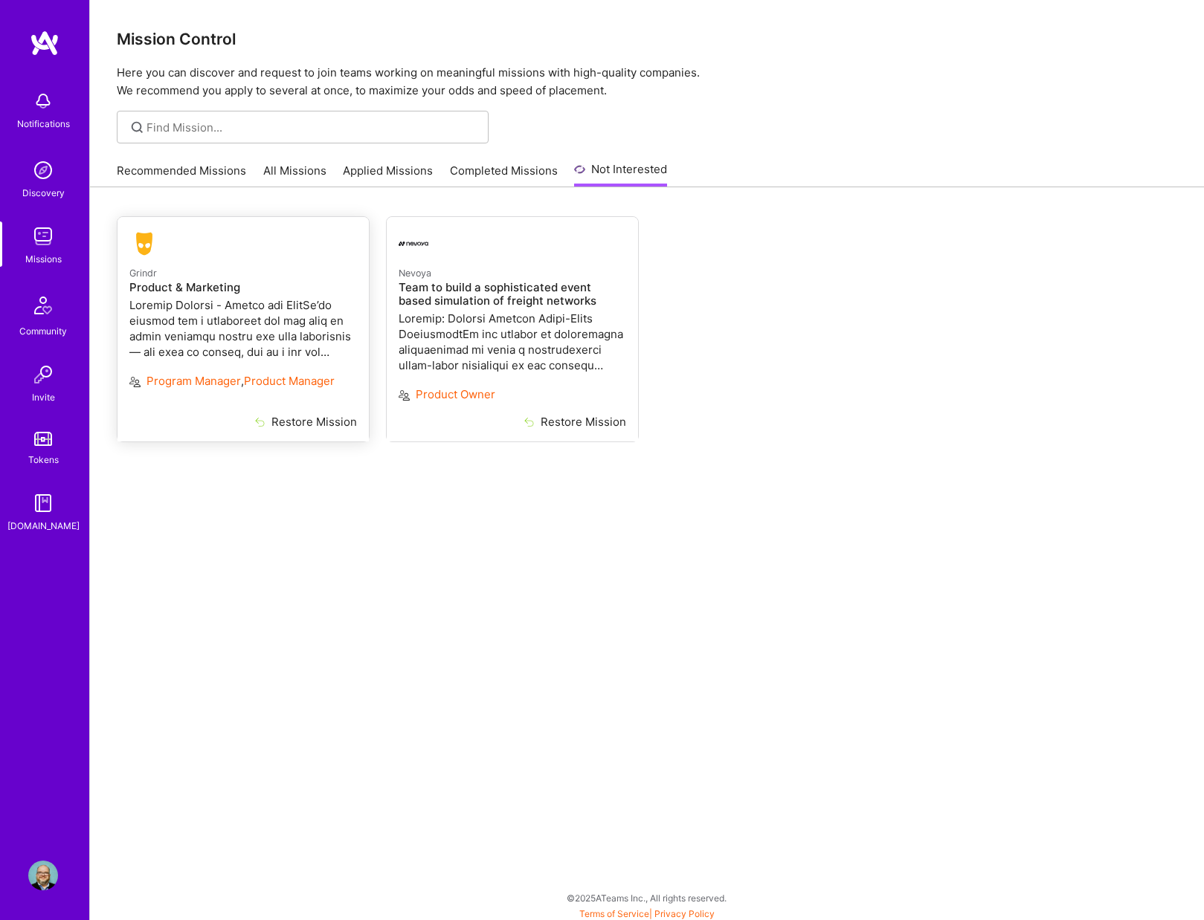
click at [290, 424] on button "Restore Mission" at bounding box center [290, 422] width 134 height 16
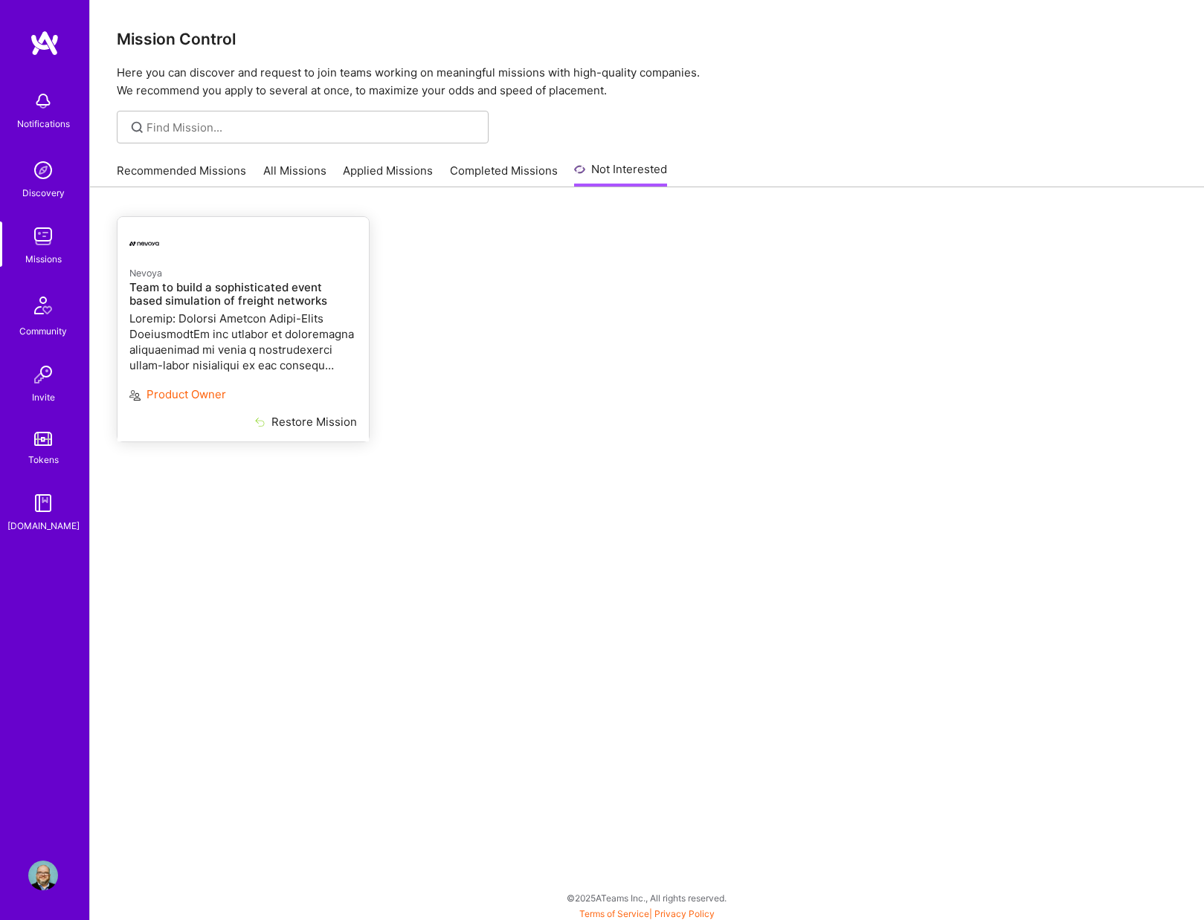
click at [293, 421] on button "Restore Mission" at bounding box center [290, 422] width 134 height 16
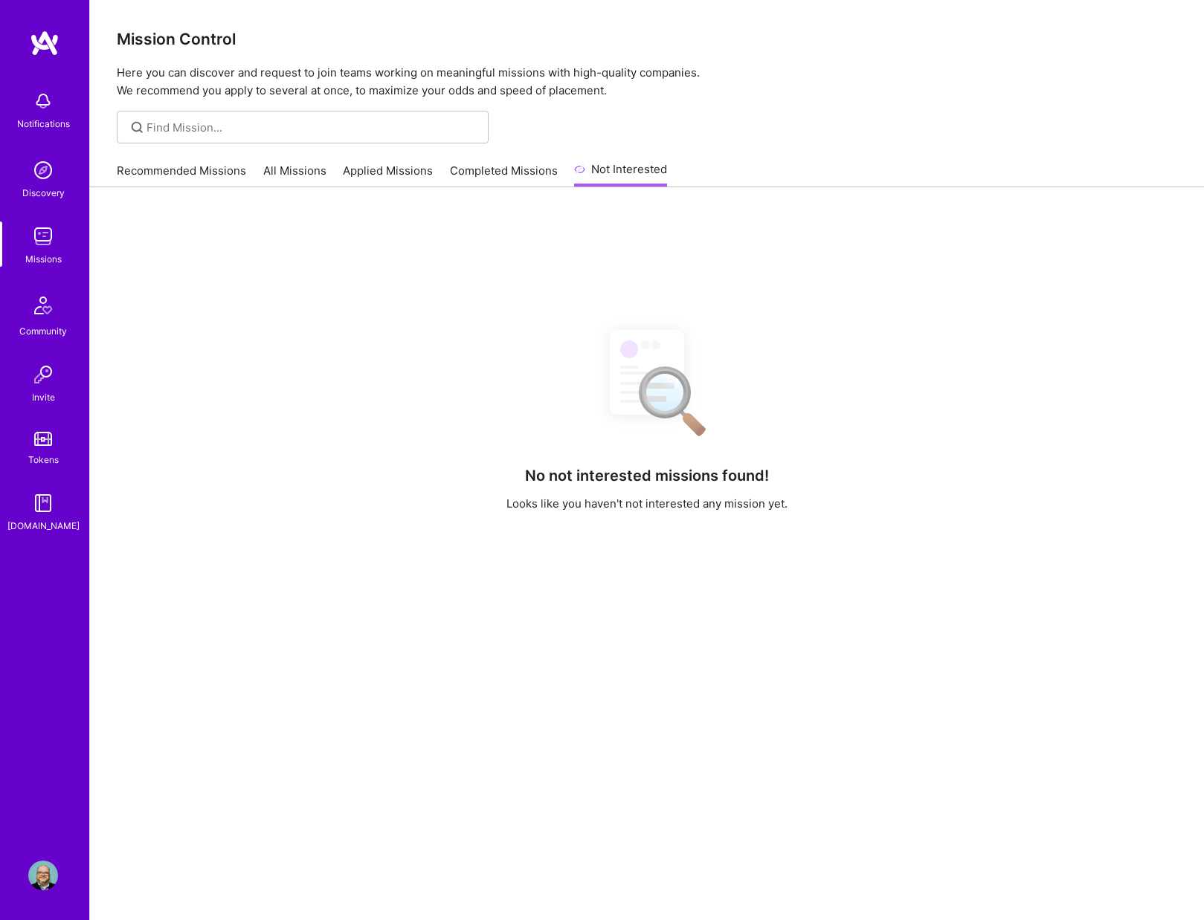
click at [191, 167] on link "Recommended Missions" at bounding box center [181, 175] width 129 height 25
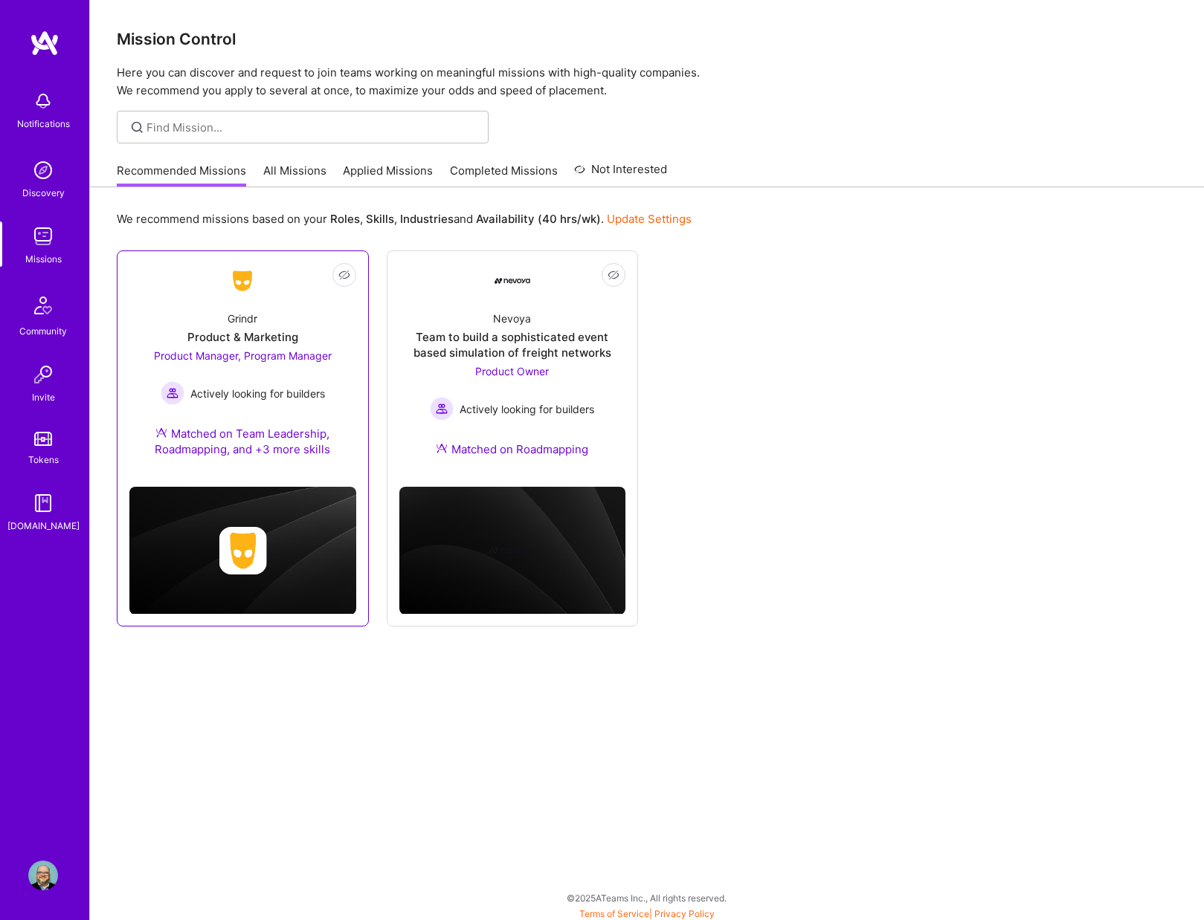
click at [317, 448] on div "Matched on Team Leadership, Roadmapping, and +3 more skills" at bounding box center [242, 441] width 227 height 31
